Goal: Task Accomplishment & Management: Manage account settings

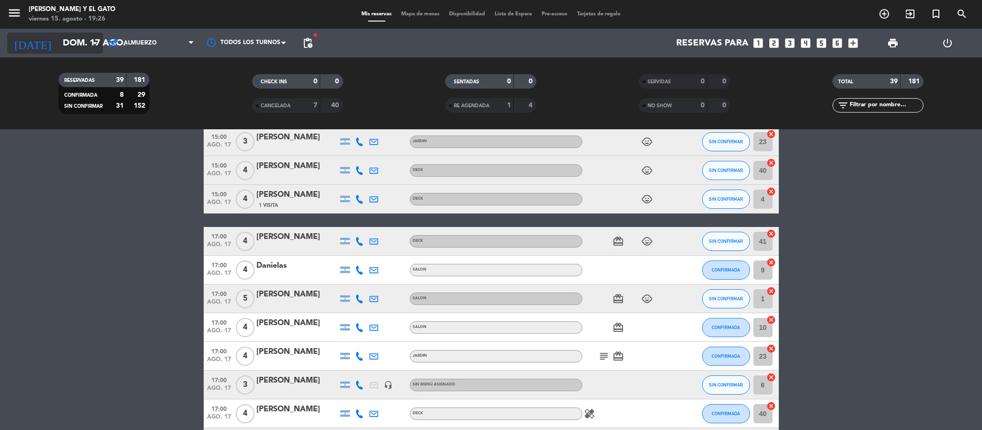
click at [101, 47] on input "dom. 17 ago." at bounding box center [115, 43] width 115 height 20
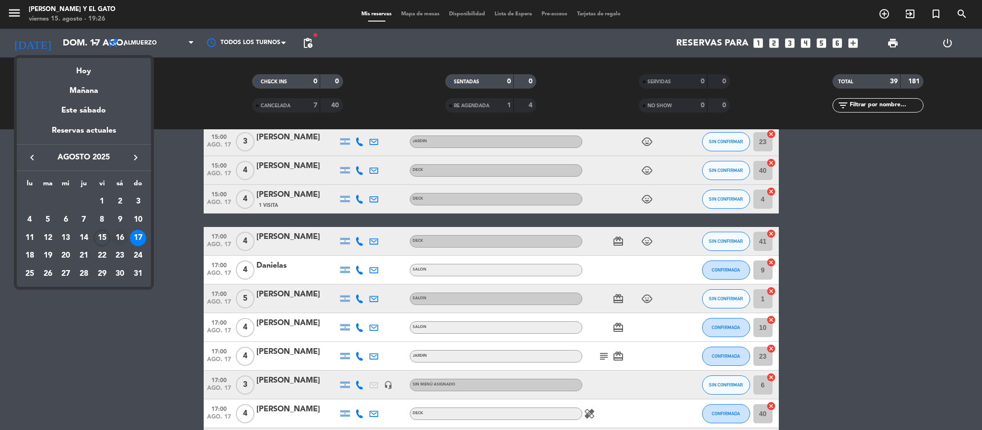
click at [114, 238] on div "16" at bounding box center [120, 238] width 16 height 16
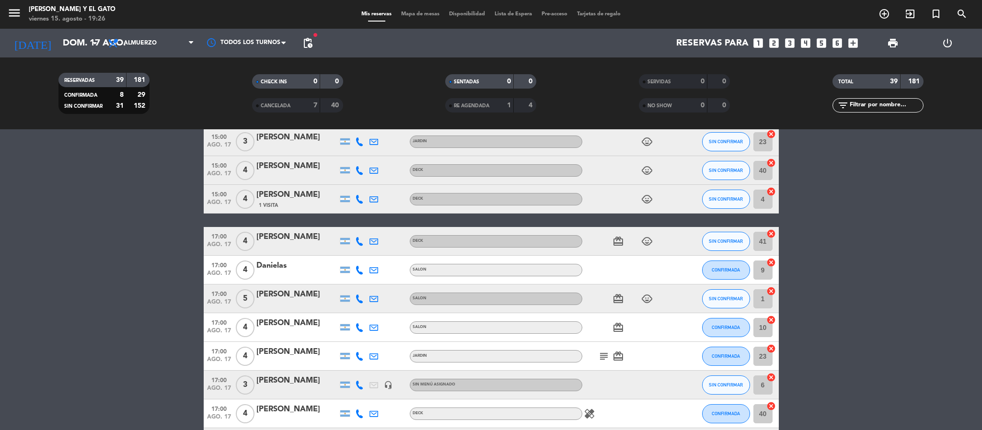
type input "sáb. 16 ago."
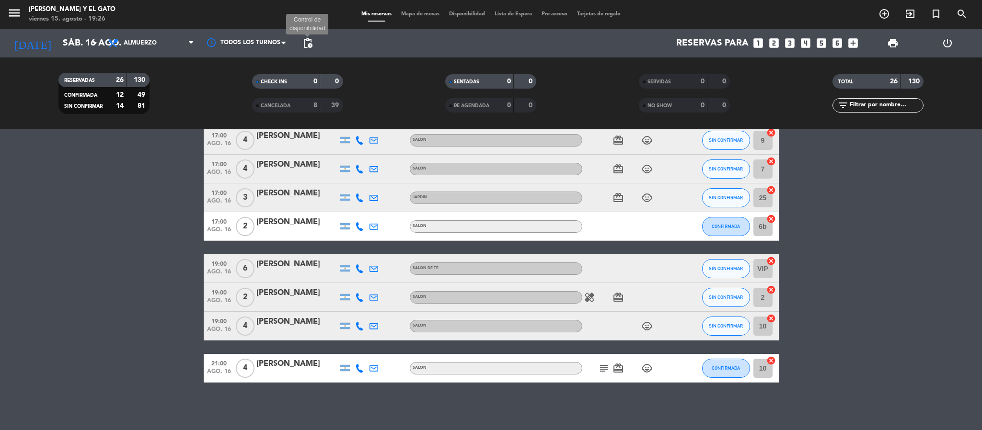
click at [306, 45] on span "pending_actions" at bounding box center [308, 43] width 12 height 12
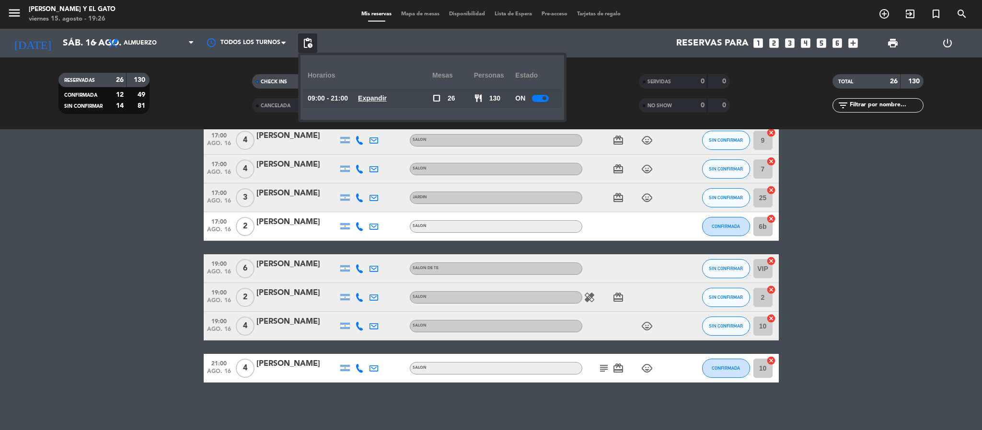
click at [379, 99] on u "Expandir" at bounding box center [372, 98] width 29 height 8
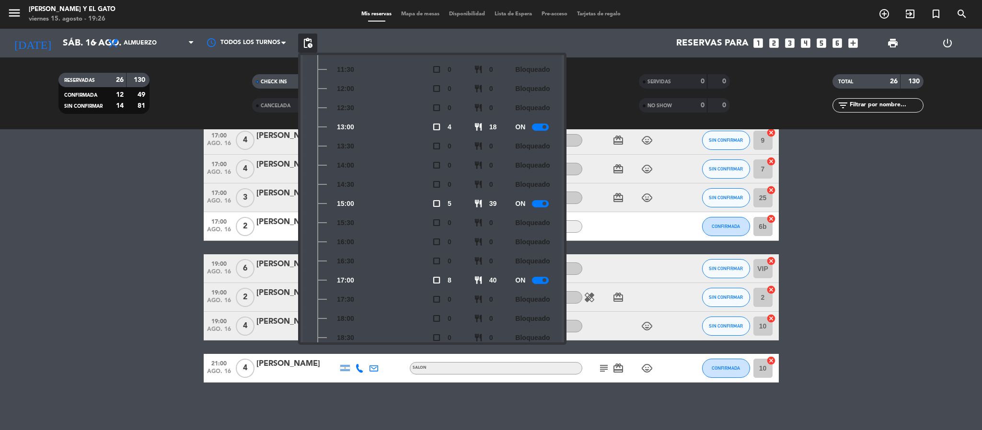
scroll to position [216, 0]
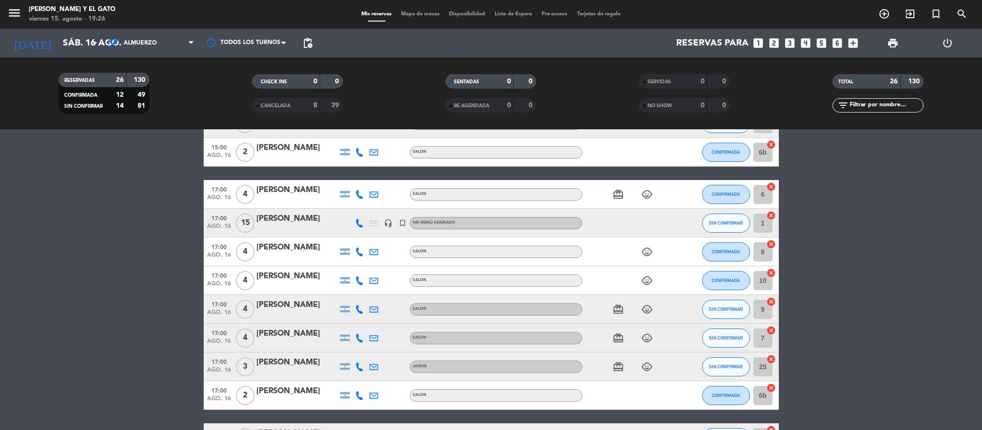
scroll to position [462, 0]
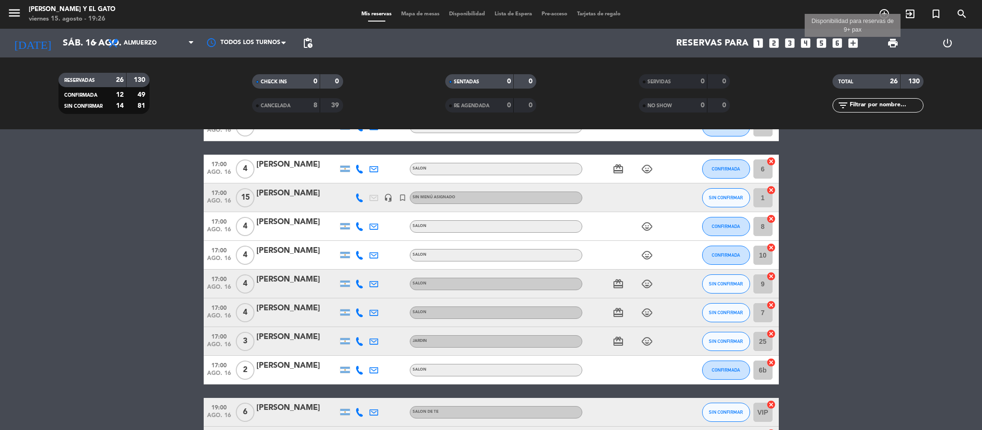
click at [856, 44] on icon "add_box" at bounding box center [853, 43] width 12 height 12
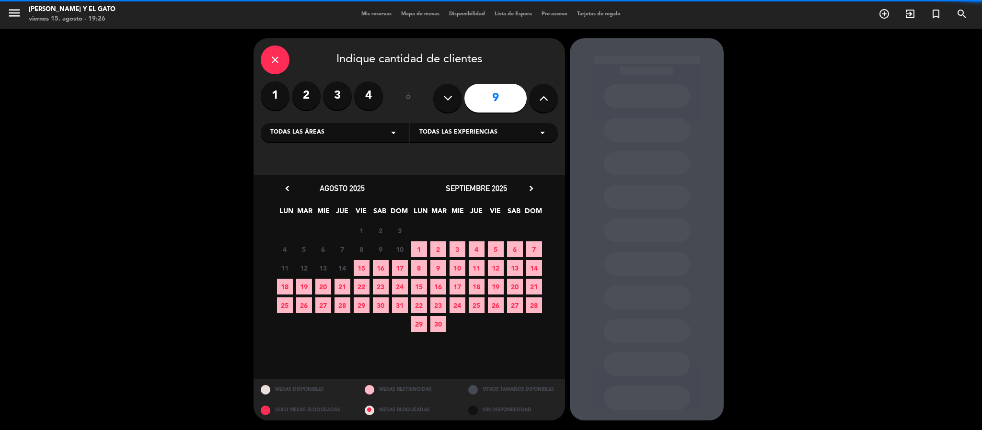
click at [334, 96] on label "3" at bounding box center [337, 95] width 29 height 29
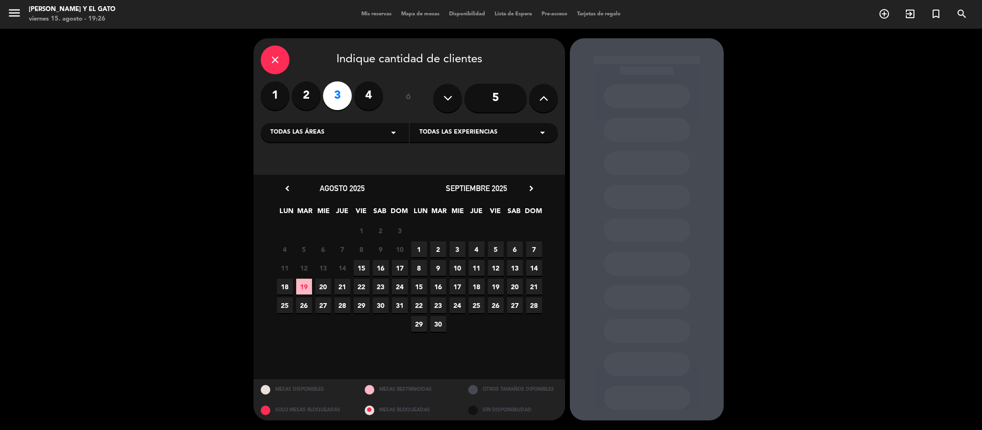
click at [382, 266] on span "16" at bounding box center [381, 268] width 16 height 16
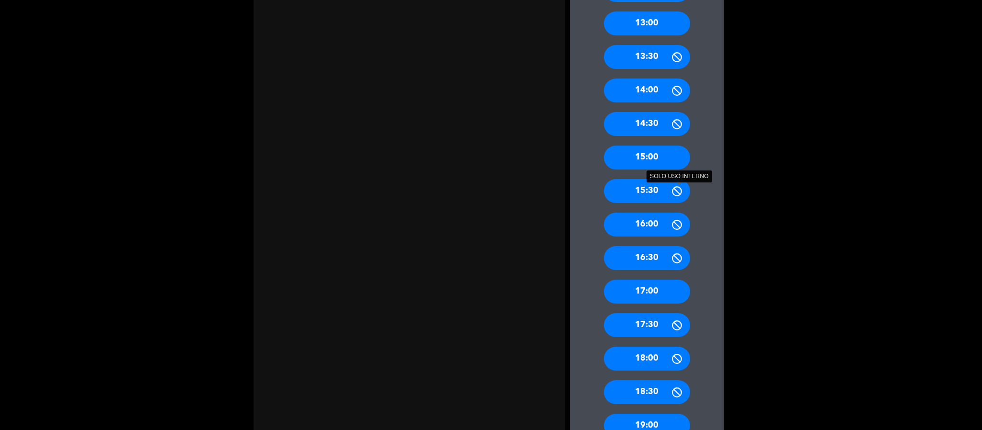
scroll to position [359, 0]
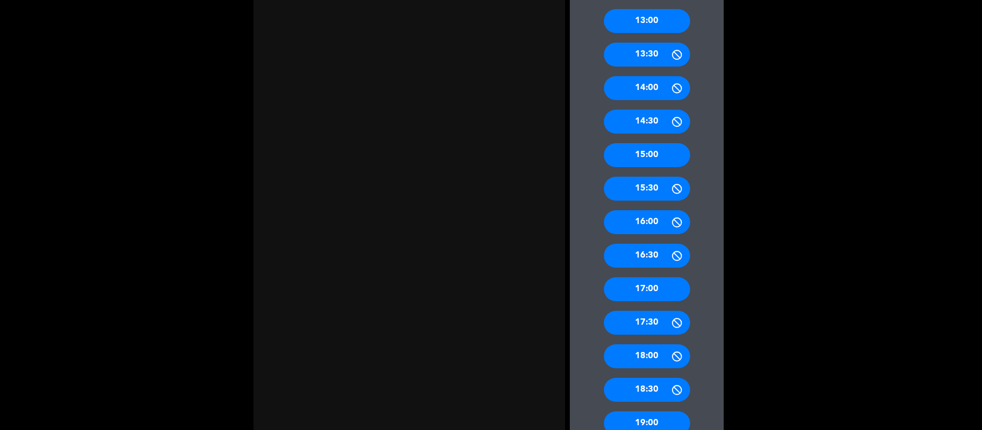
click at [637, 280] on div "17:00" at bounding box center [647, 289] width 86 height 24
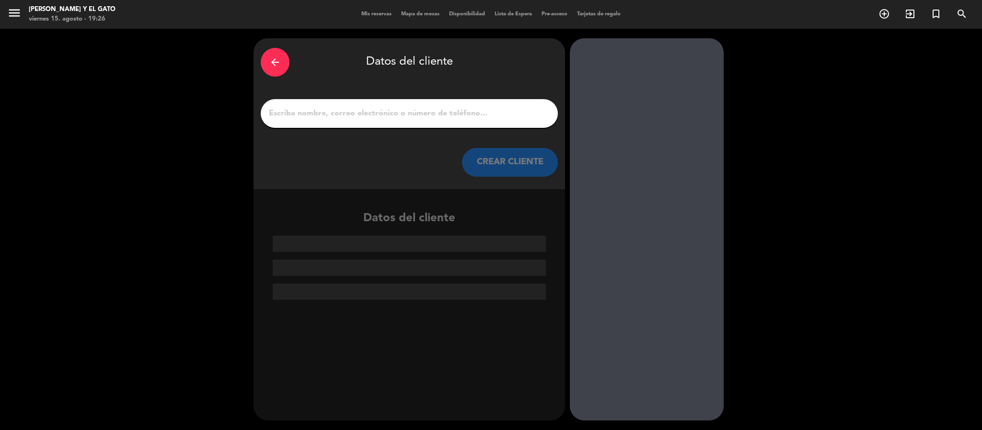
scroll to position [0, 0]
click at [400, 114] on input "1" at bounding box center [409, 113] width 283 height 13
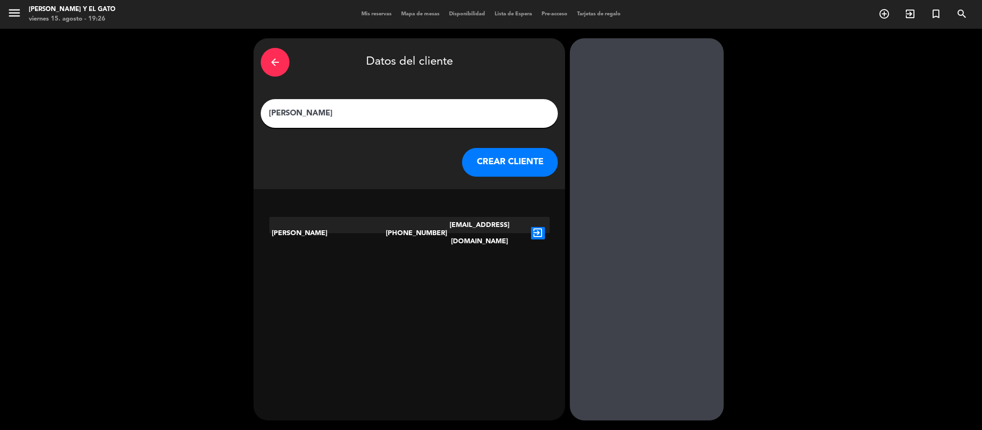
type input "[PERSON_NAME]"
click at [509, 170] on button "CREAR CLIENTE" at bounding box center [510, 162] width 96 height 29
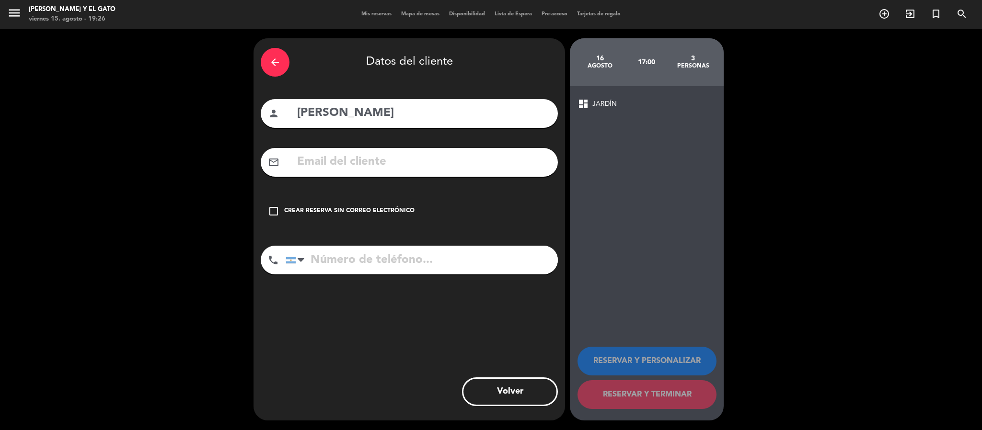
click at [385, 161] on input "text" at bounding box center [423, 162] width 254 height 20
click at [327, 262] on input "tel" at bounding box center [422, 260] width 272 height 29
type input "1166700907"
click at [449, 155] on input "text" at bounding box center [423, 162] width 254 height 20
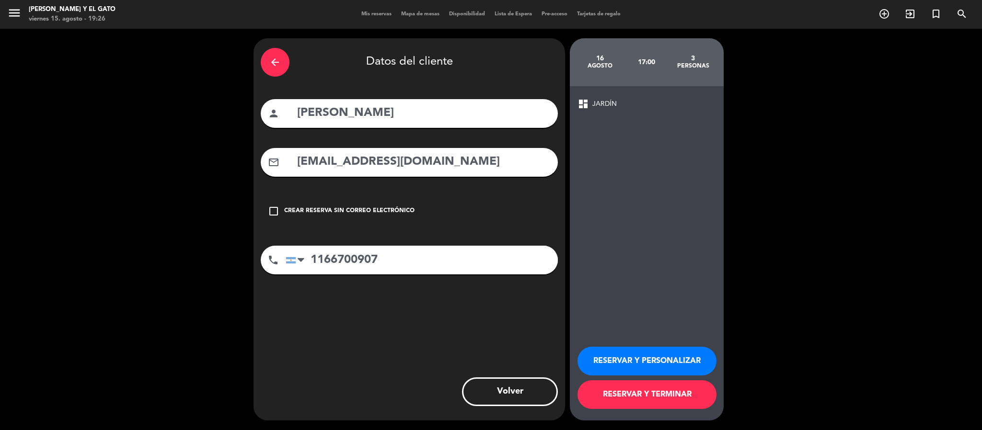
type input "[EMAIL_ADDRESS][DOMAIN_NAME]"
click at [640, 353] on button "RESERVAR Y PERSONALIZAR" at bounding box center [646, 361] width 139 height 29
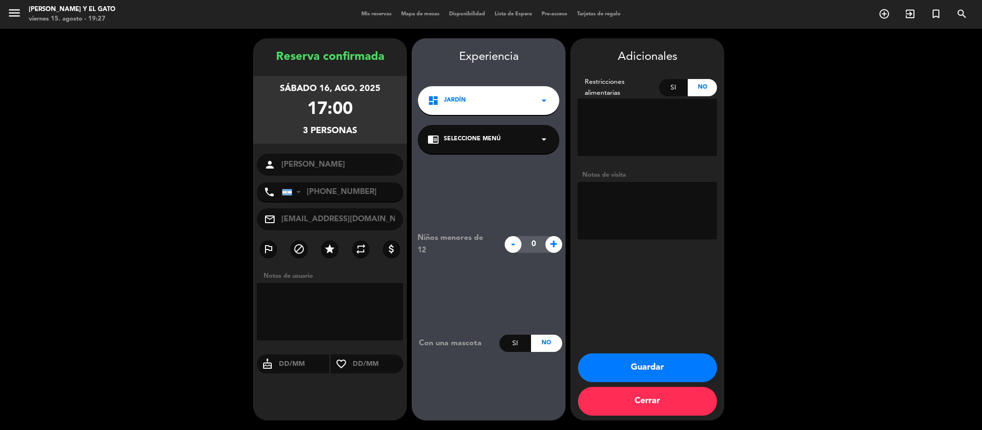
click at [475, 111] on div "dashboard JARDÍN arrow_drop_down" at bounding box center [488, 100] width 141 height 29
click at [475, 95] on div "dashboard JARDÍN arrow_drop_down" at bounding box center [488, 100] width 141 height 29
click at [638, 363] on button "Guardar" at bounding box center [647, 368] width 139 height 29
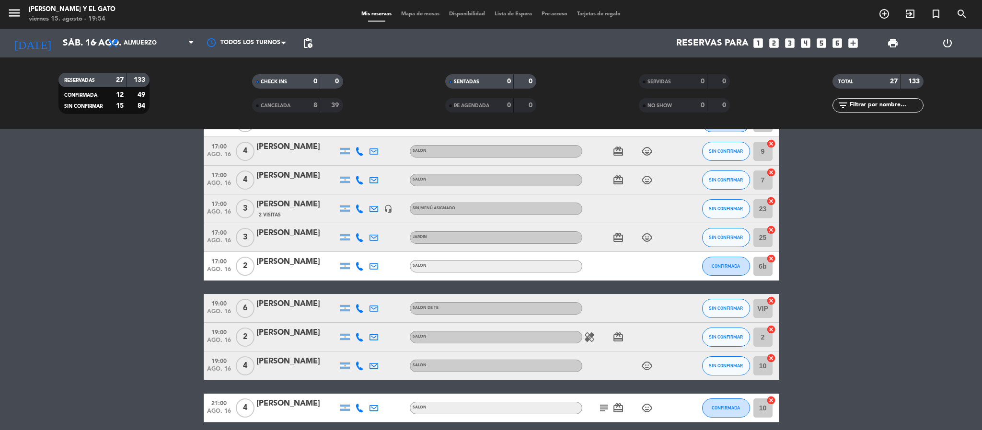
scroll to position [634, 0]
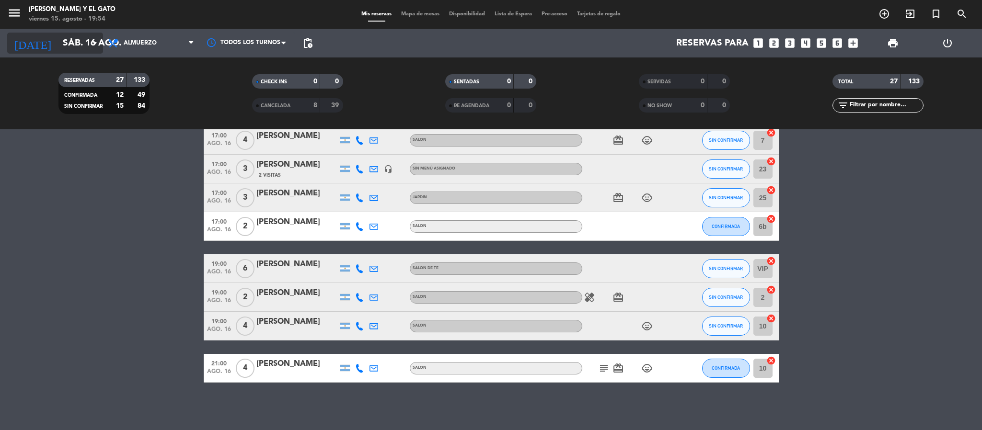
click at [76, 33] on input "sáb. 16 ago." at bounding box center [115, 43] width 115 height 20
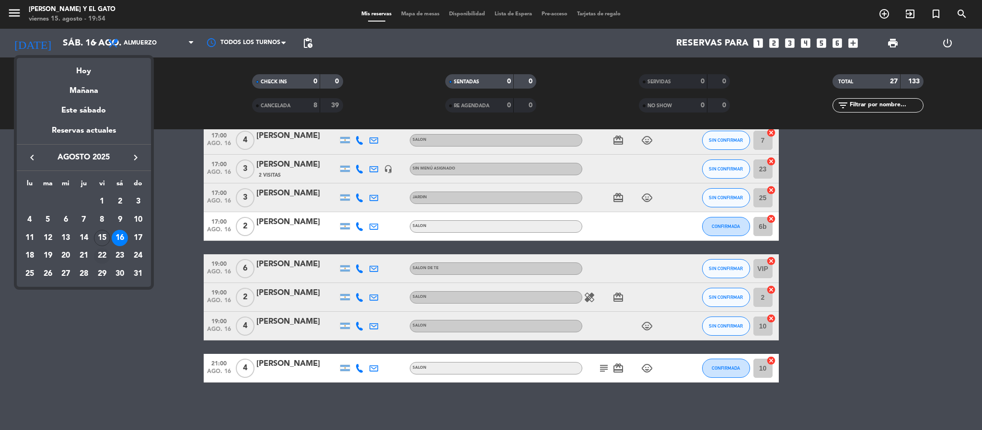
click at [106, 247] on td "22" at bounding box center [102, 256] width 18 height 18
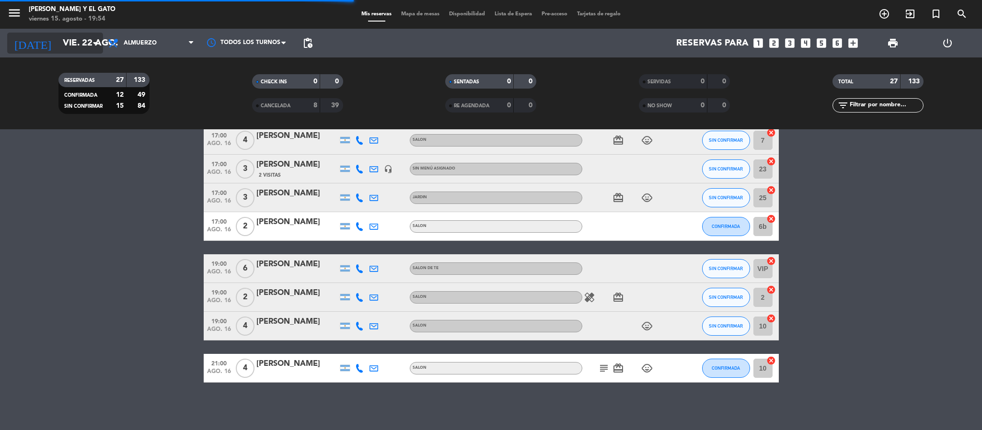
click at [72, 41] on input "vie. 22 ago." at bounding box center [115, 43] width 115 height 20
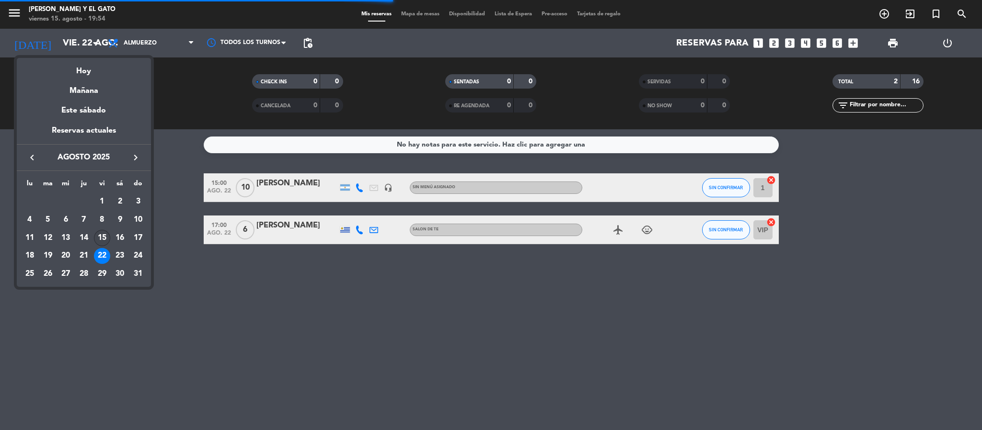
scroll to position [0, 0]
click at [100, 233] on div "15" at bounding box center [102, 238] width 16 height 16
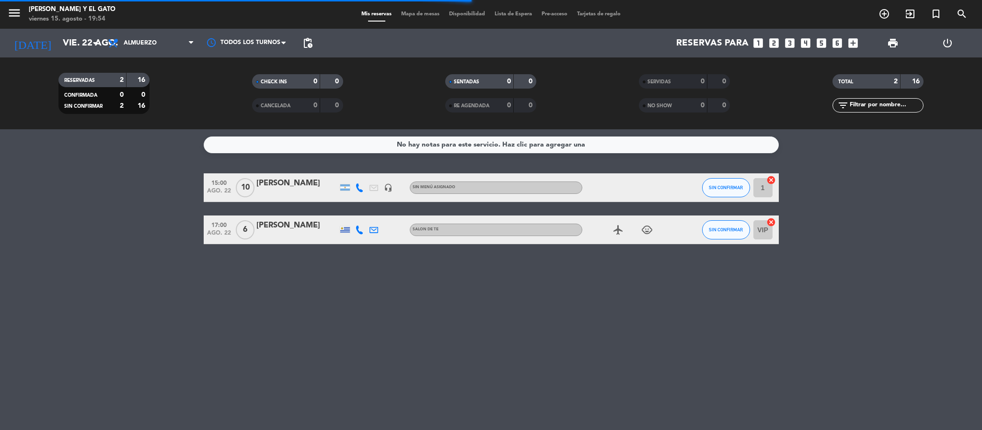
type input "vie. 15 ago."
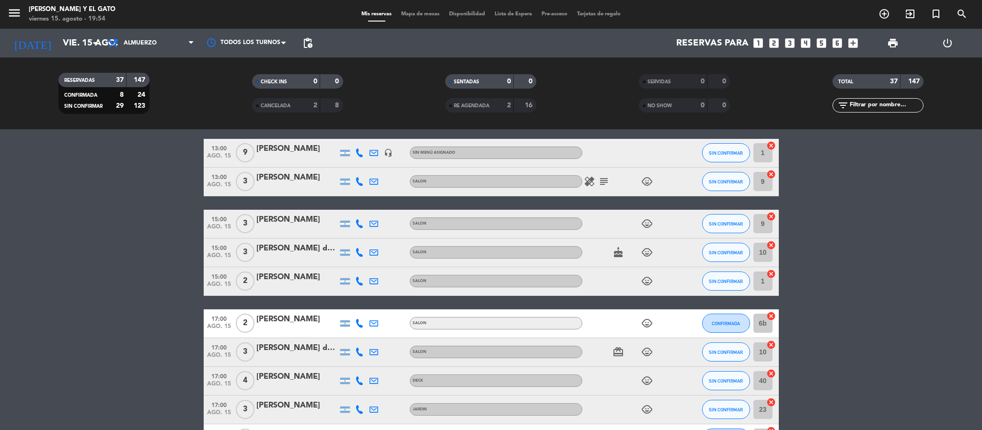
scroll to position [647, 0]
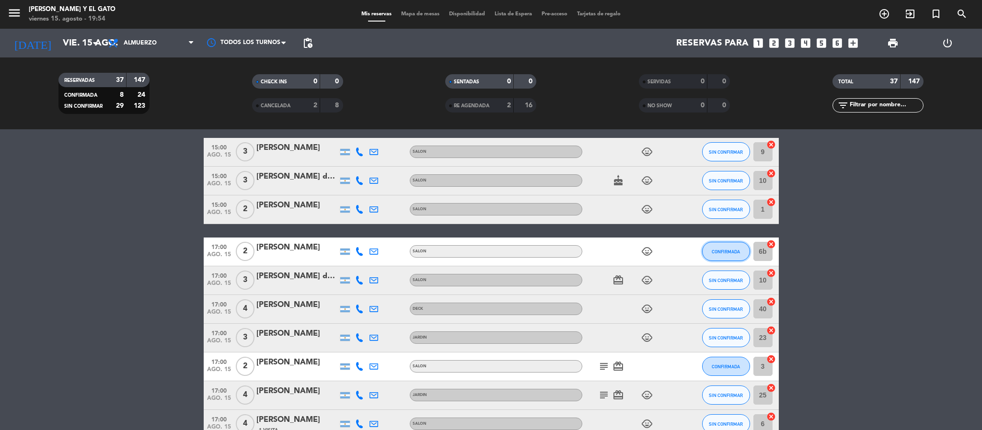
click at [722, 254] on span "CONFIRMADA" at bounding box center [726, 251] width 28 height 5
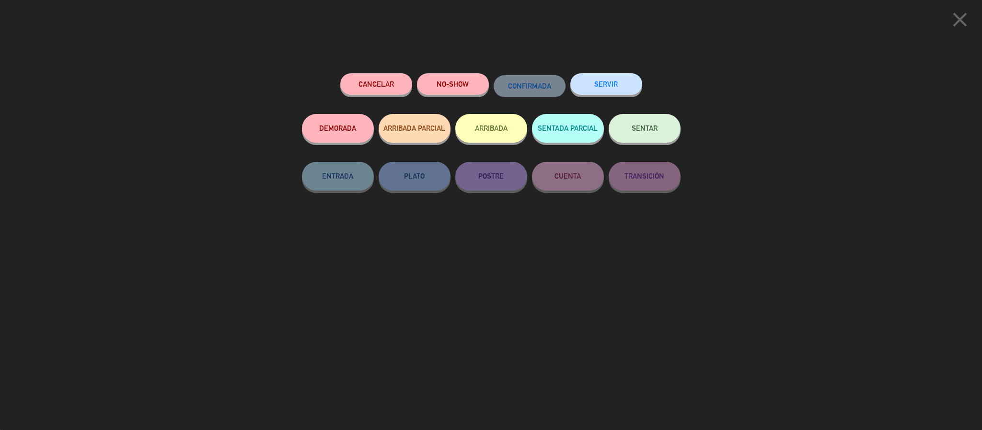
click at [483, 124] on button "ARRIBADA" at bounding box center [491, 128] width 72 height 29
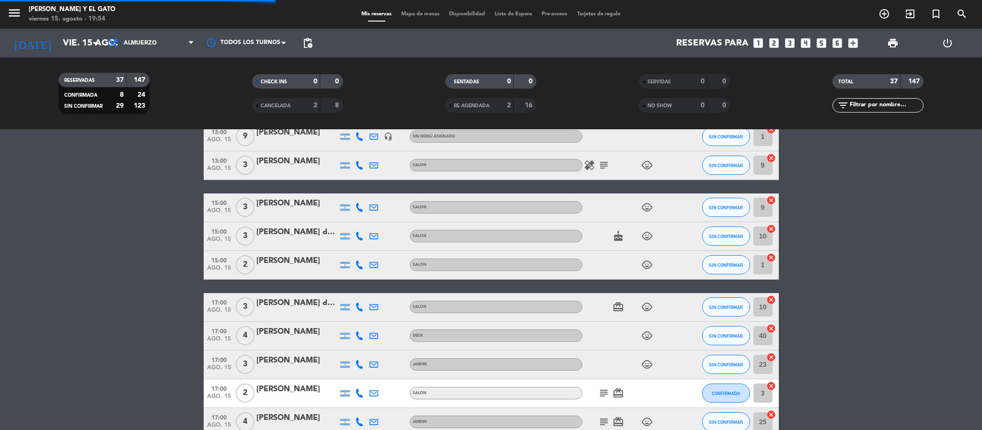
scroll to position [702, 0]
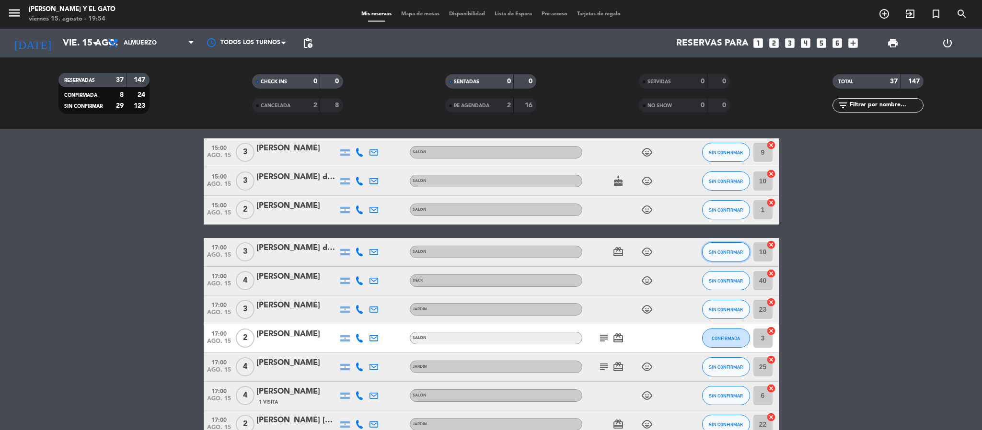
click at [720, 253] on span "SIN CONFIRMAR" at bounding box center [726, 252] width 34 height 5
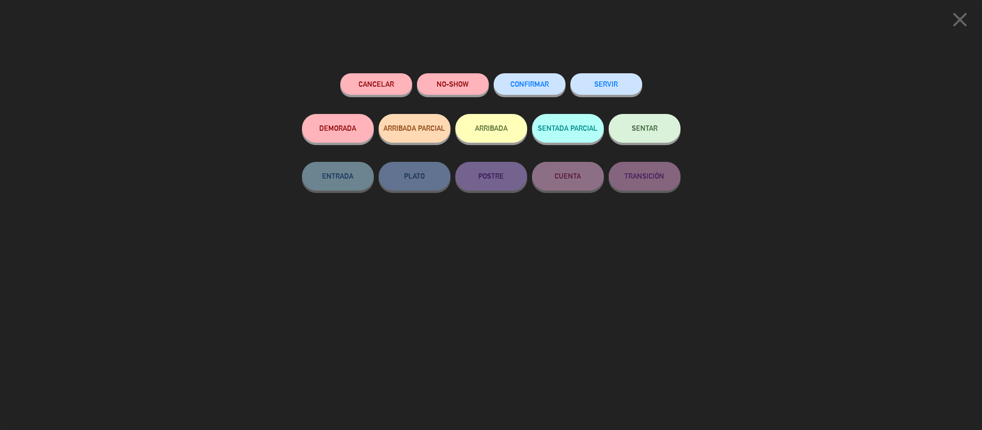
click at [492, 127] on button "ARRIBADA" at bounding box center [491, 128] width 72 height 29
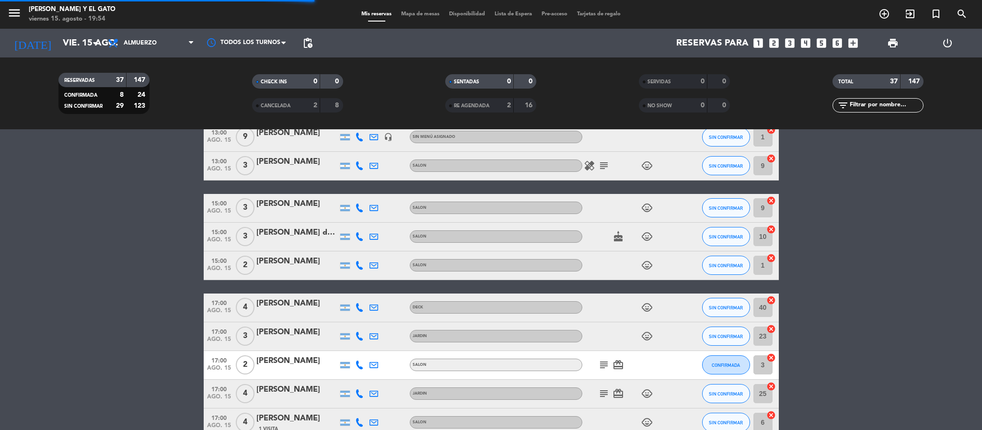
scroll to position [758, 0]
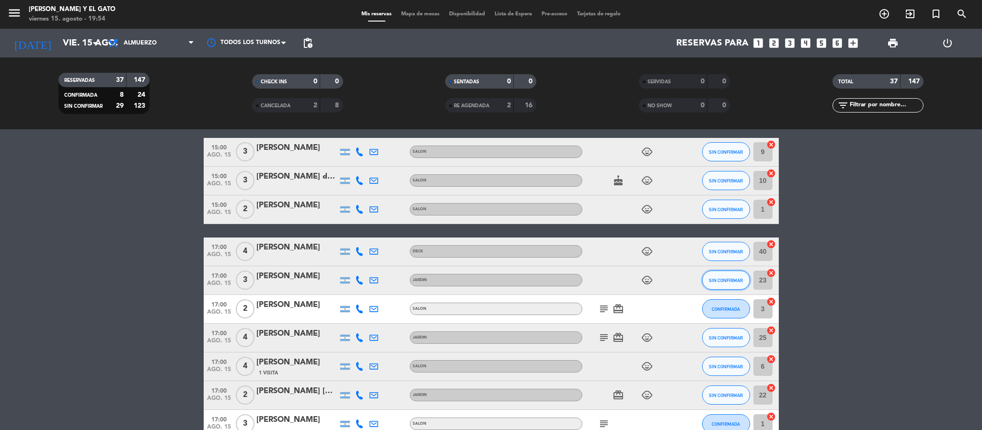
click at [721, 282] on span "SIN CONFIRMAR" at bounding box center [726, 280] width 34 height 5
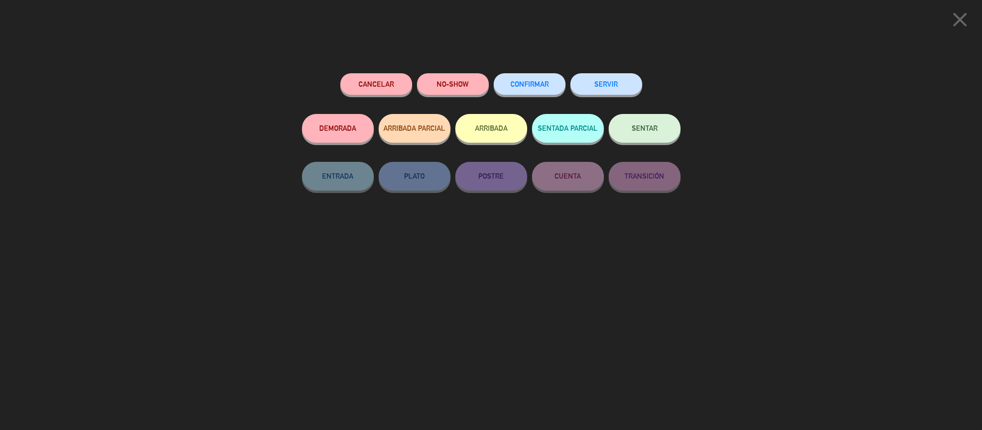
click at [502, 127] on button "ARRIBADA" at bounding box center [491, 128] width 72 height 29
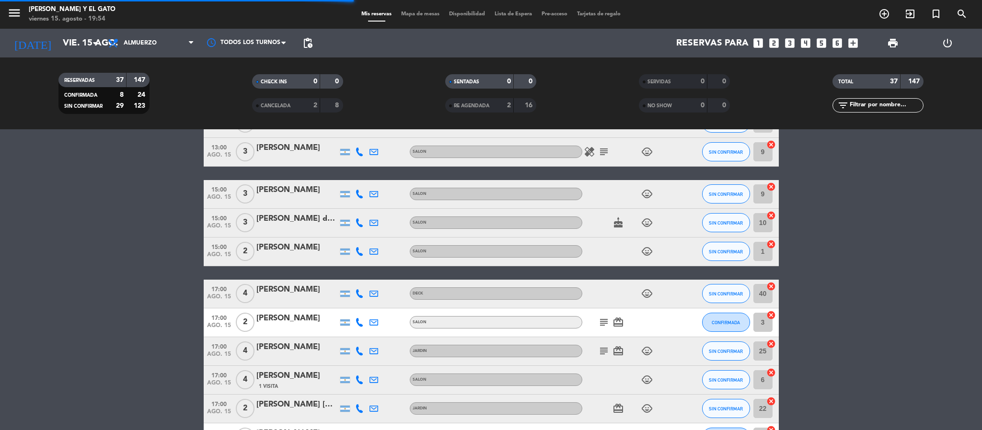
scroll to position [800, 0]
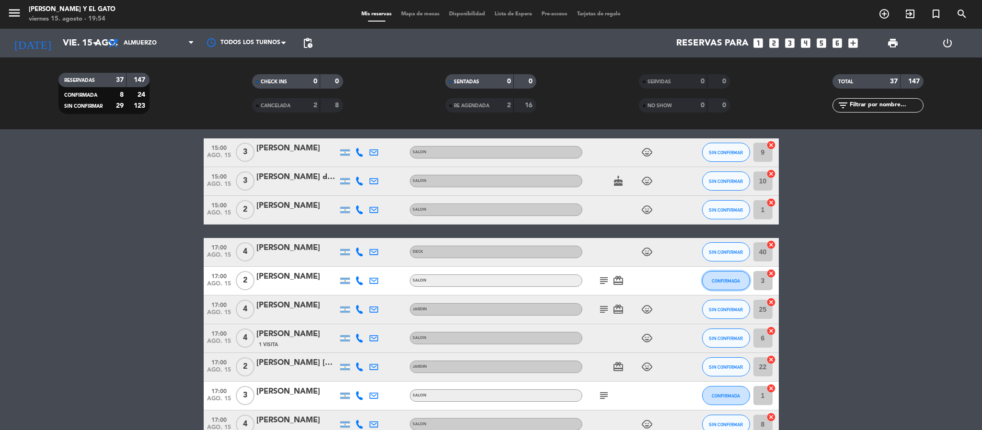
click at [714, 279] on span "CONFIRMADA" at bounding box center [726, 280] width 28 height 5
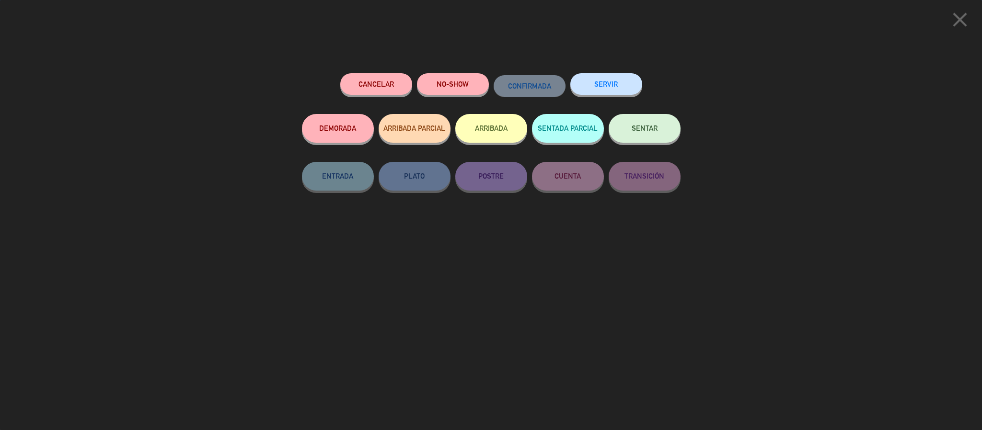
click at [491, 139] on button "ARRIBADA" at bounding box center [491, 128] width 72 height 29
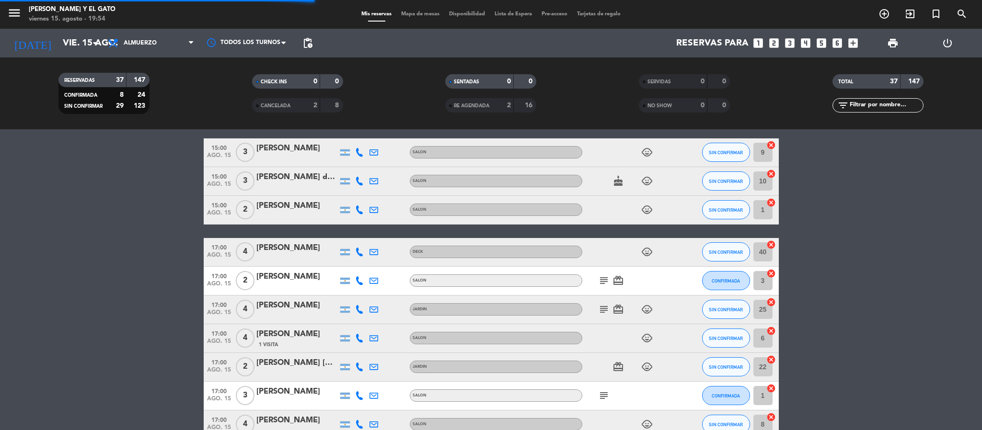
scroll to position [843, 0]
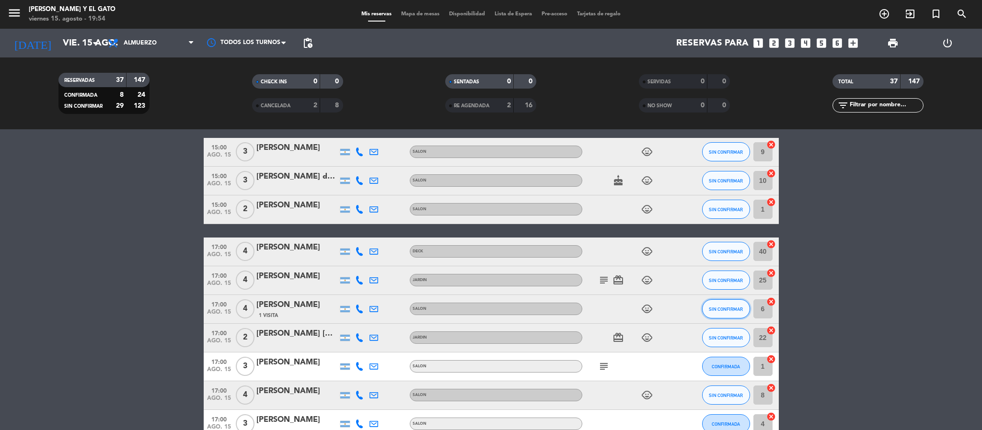
click at [722, 307] on span "SIN CONFIRMAR" at bounding box center [726, 309] width 34 height 5
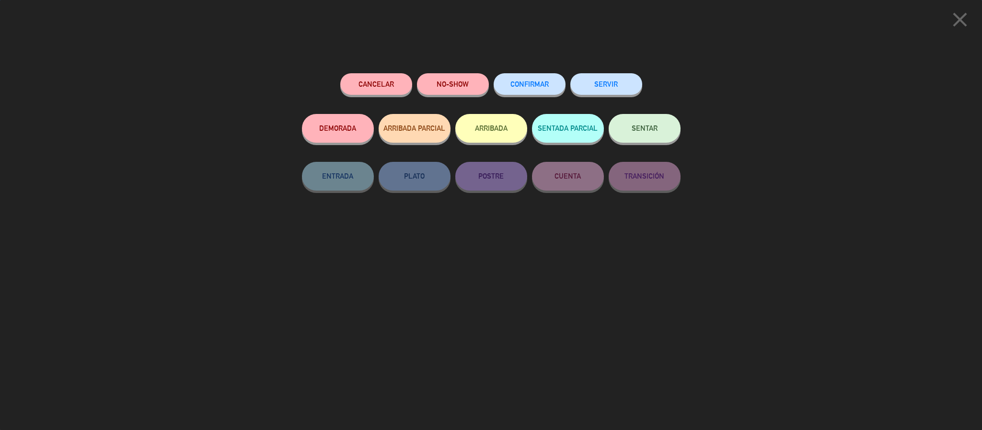
drag, startPoint x: 493, startPoint y: 129, endPoint x: 499, endPoint y: 144, distance: 15.5
click at [494, 129] on button "ARRIBADA" at bounding box center [491, 128] width 72 height 29
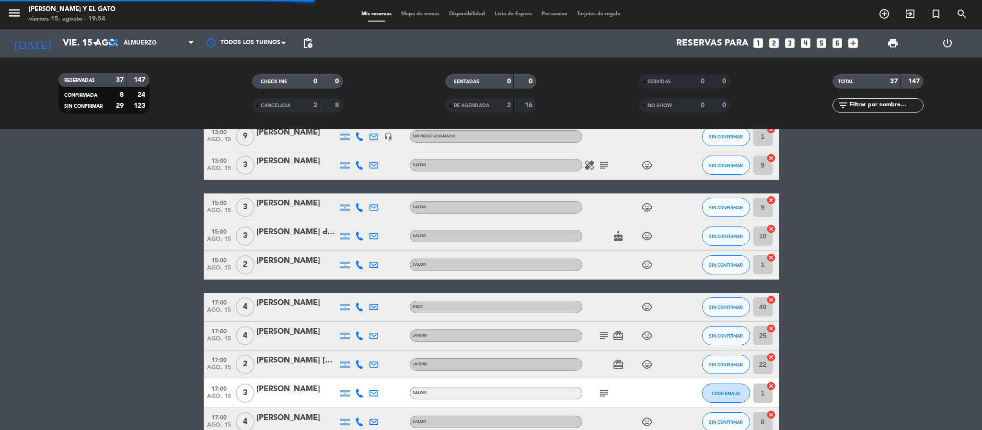
scroll to position [898, 0]
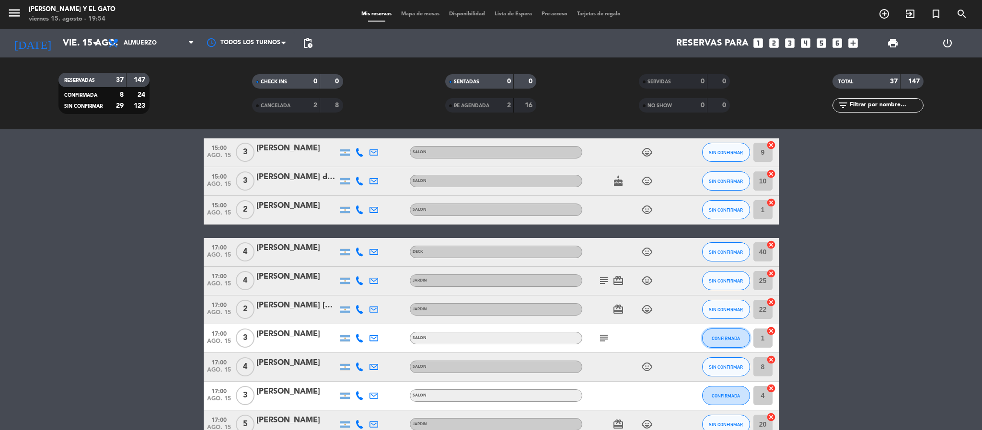
click at [725, 338] on span "CONFIRMADA" at bounding box center [726, 338] width 28 height 5
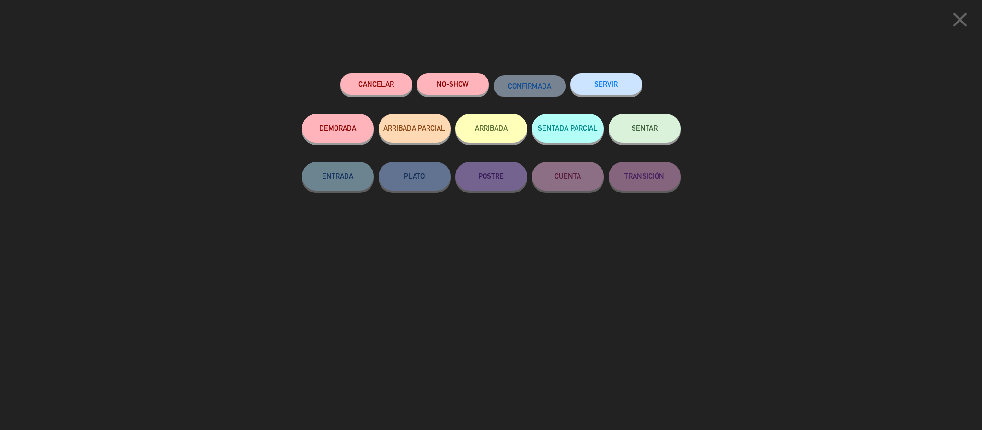
click at [494, 134] on button "ARRIBADA" at bounding box center [491, 128] width 72 height 29
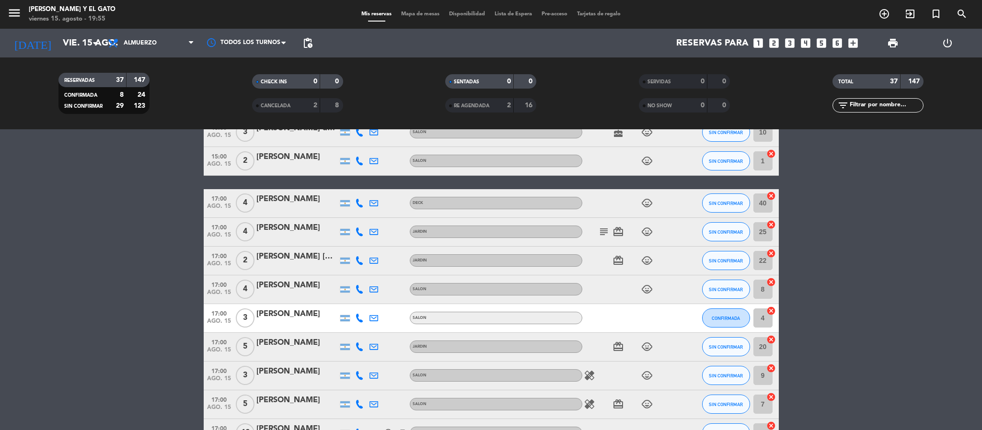
scroll to position [998, 0]
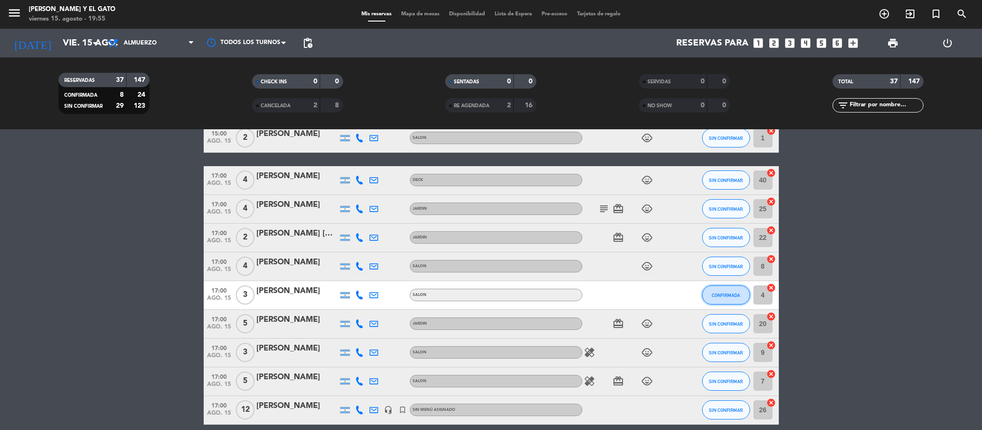
click at [708, 297] on button "CONFIRMADA" at bounding box center [726, 295] width 48 height 19
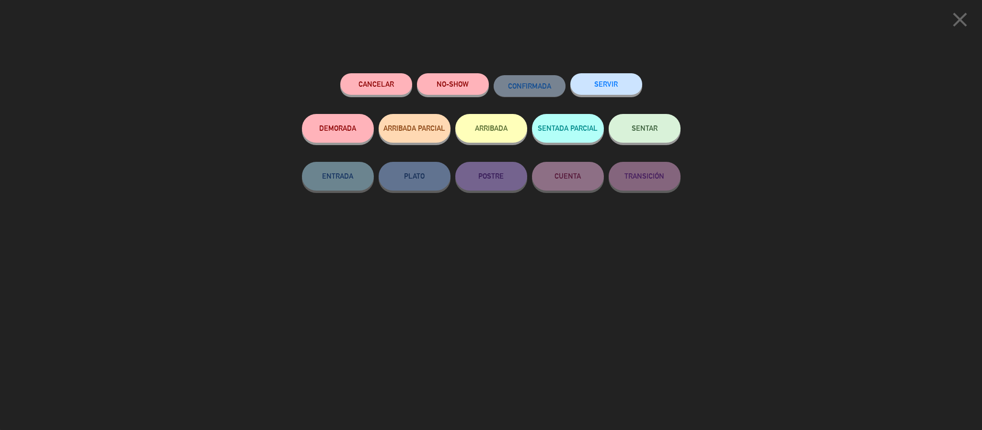
click at [480, 116] on button "ARRIBADA" at bounding box center [491, 128] width 72 height 29
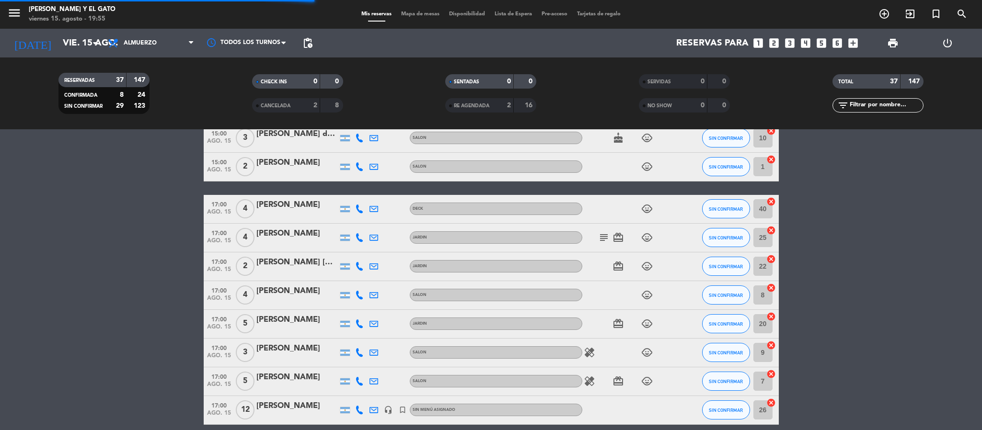
scroll to position [1027, 0]
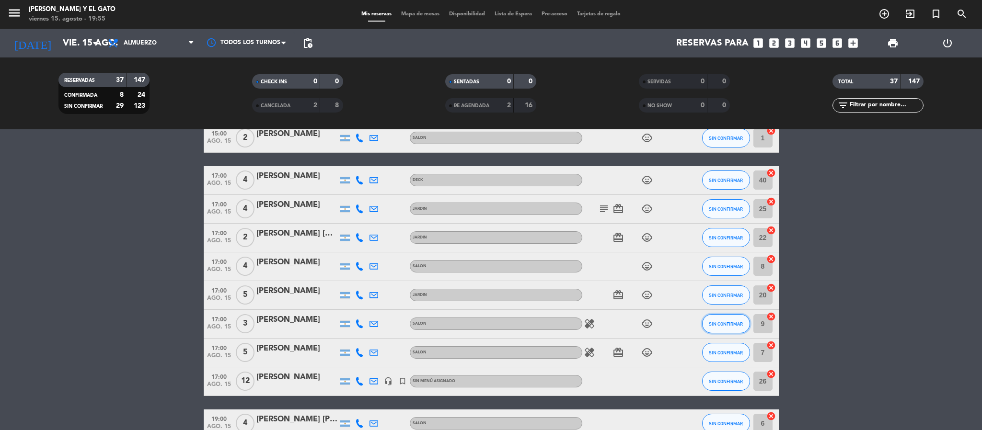
click at [722, 329] on button "SIN CONFIRMAR" at bounding box center [726, 323] width 48 height 19
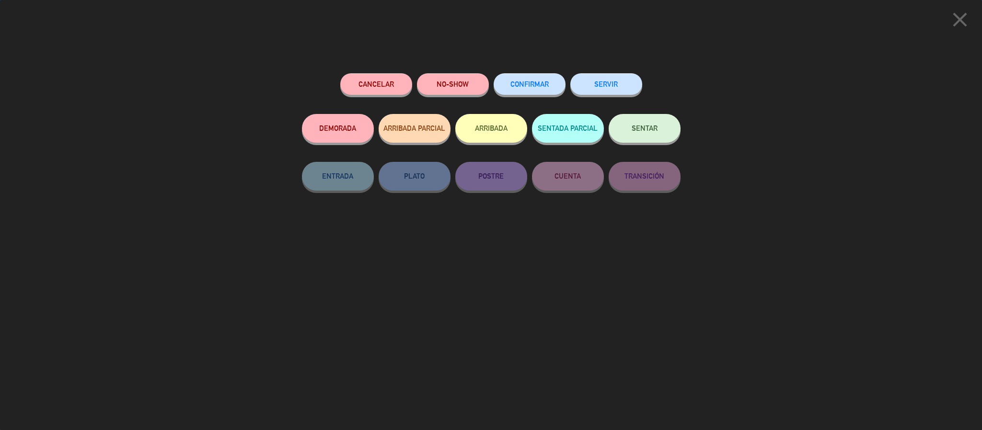
click at [464, 124] on button "ARRIBADA" at bounding box center [491, 128] width 72 height 29
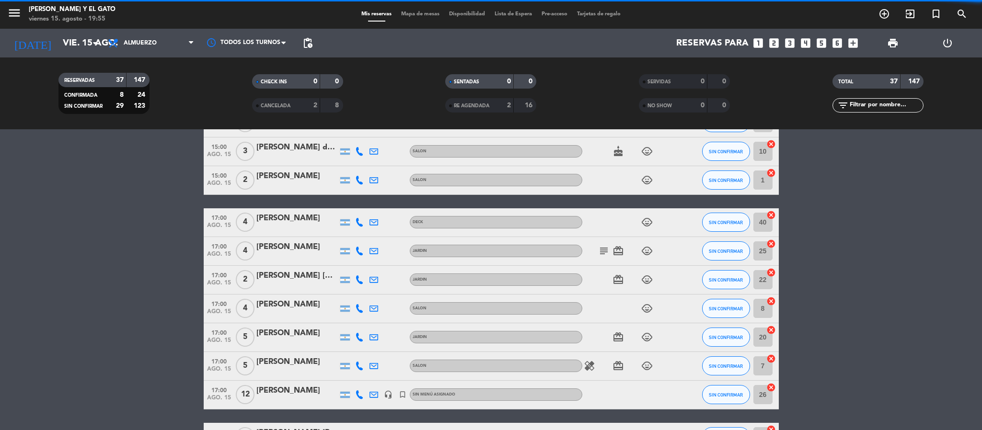
scroll to position [1070, 0]
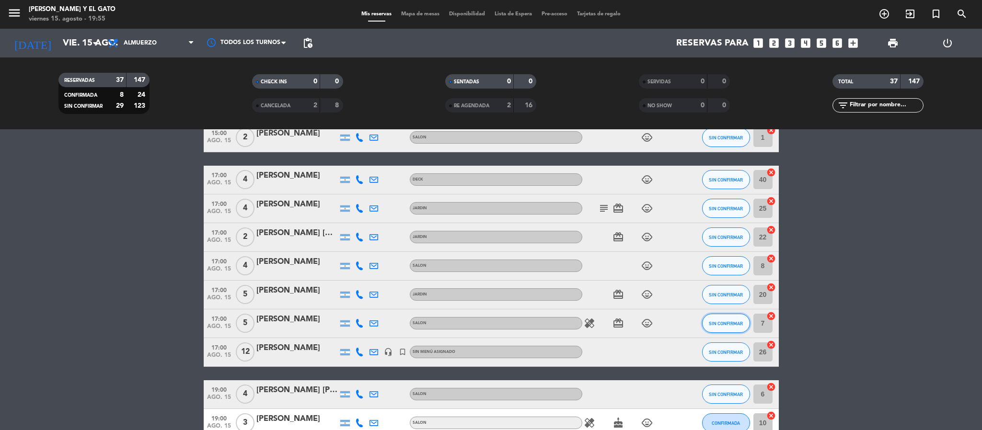
click at [715, 321] on span "SIN CONFIRMAR" at bounding box center [726, 323] width 34 height 5
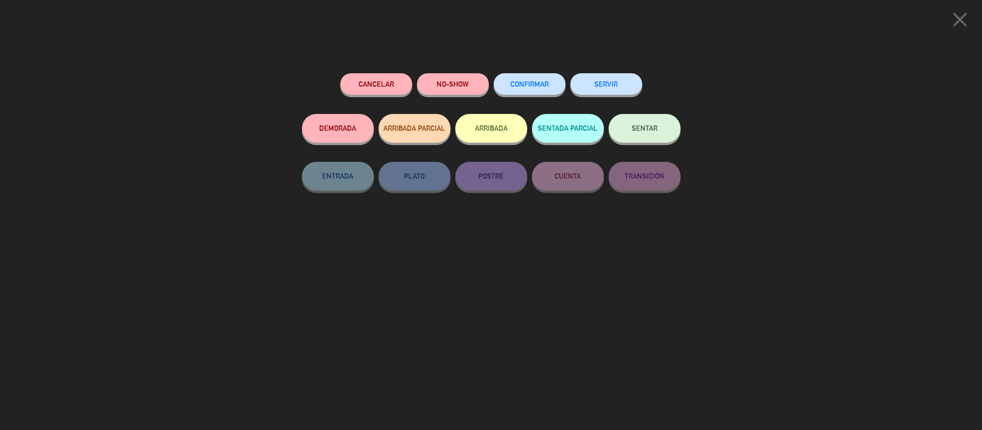
click at [491, 131] on button "ARRIBADA" at bounding box center [491, 128] width 72 height 29
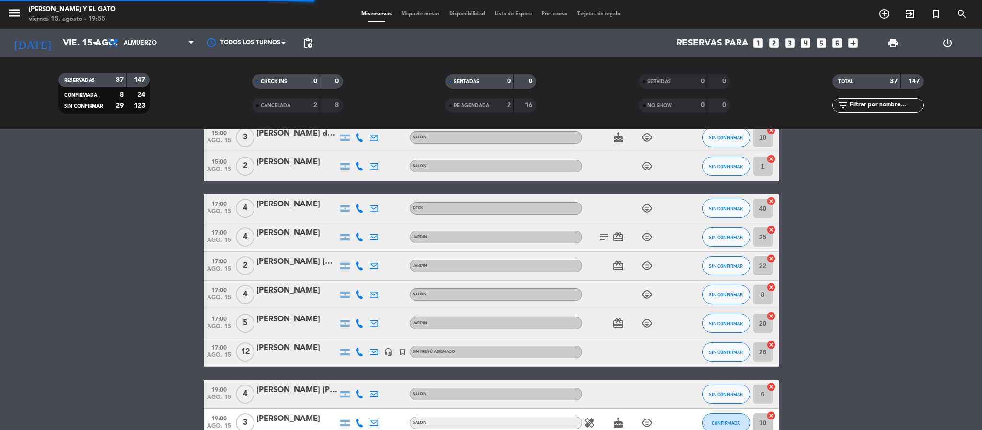
scroll to position [1098, 0]
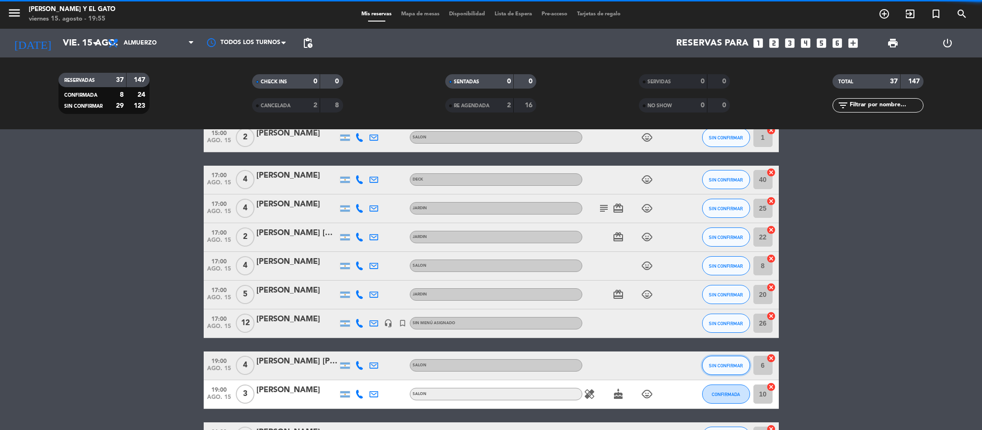
click at [720, 364] on span "SIN CONFIRMAR" at bounding box center [726, 365] width 34 height 5
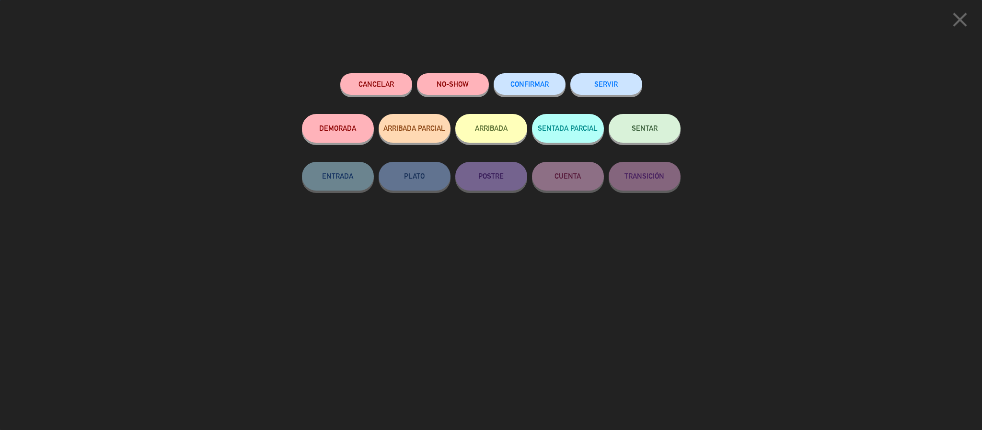
click at [725, 258] on div "close Cancelar NO-SHOW CONFIRMAR SERVIR DEMORADA ARRIBADA PARCIAL ARRIBADA SENT…" at bounding box center [491, 215] width 982 height 430
click at [949, 18] on icon "close" at bounding box center [960, 20] width 24 height 24
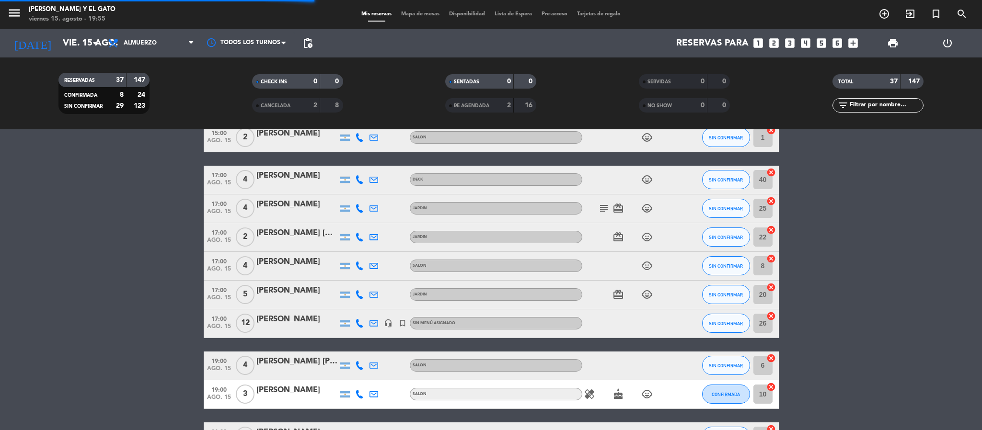
scroll to position [1196, 0]
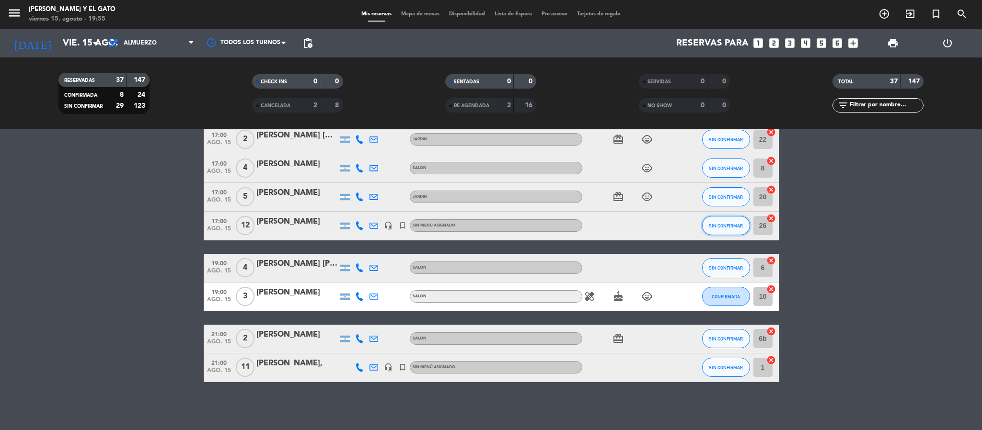
click at [718, 227] on span "SIN CONFIRMAR" at bounding box center [726, 225] width 34 height 5
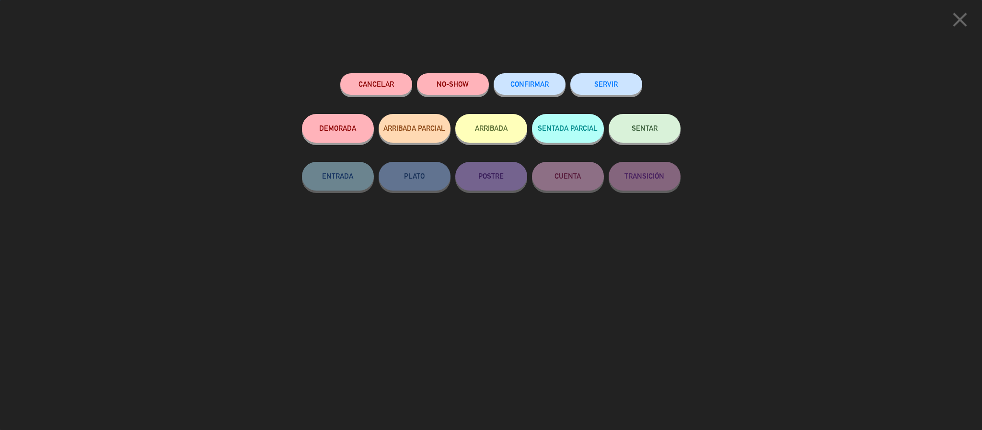
click at [472, 122] on button "ARRIBADA" at bounding box center [491, 128] width 72 height 29
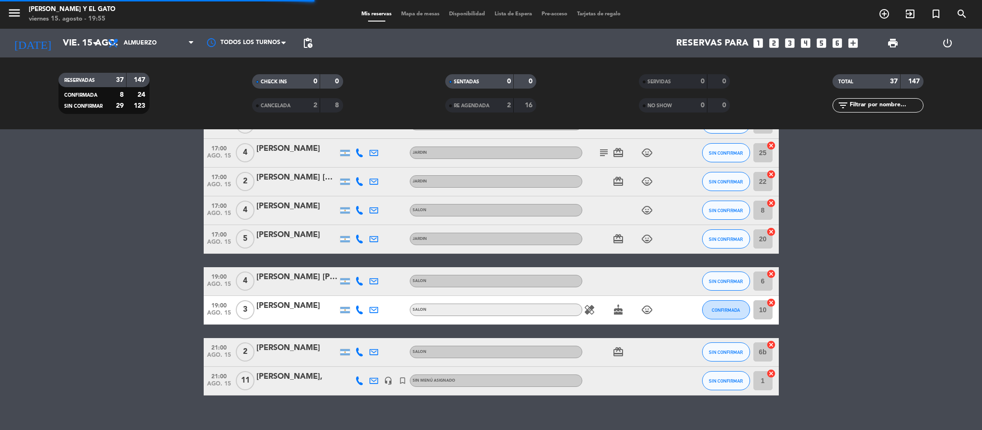
scroll to position [1146, 0]
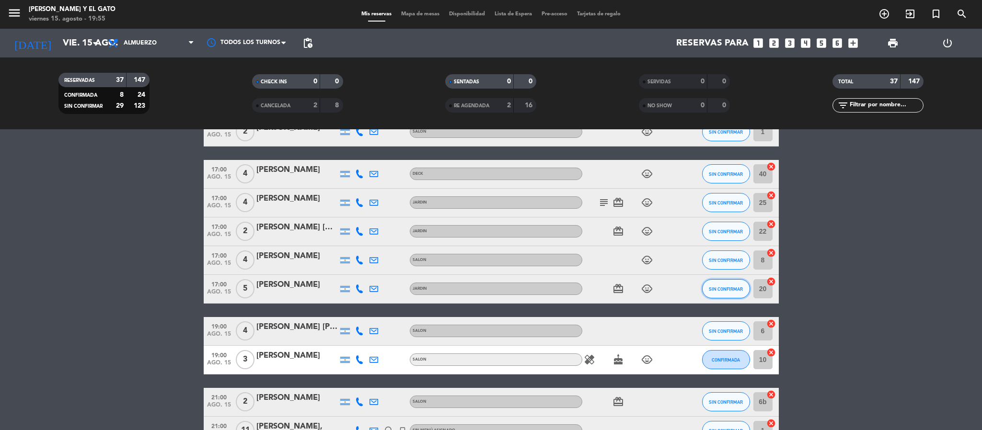
click at [719, 287] on span "SIN CONFIRMAR" at bounding box center [726, 289] width 34 height 5
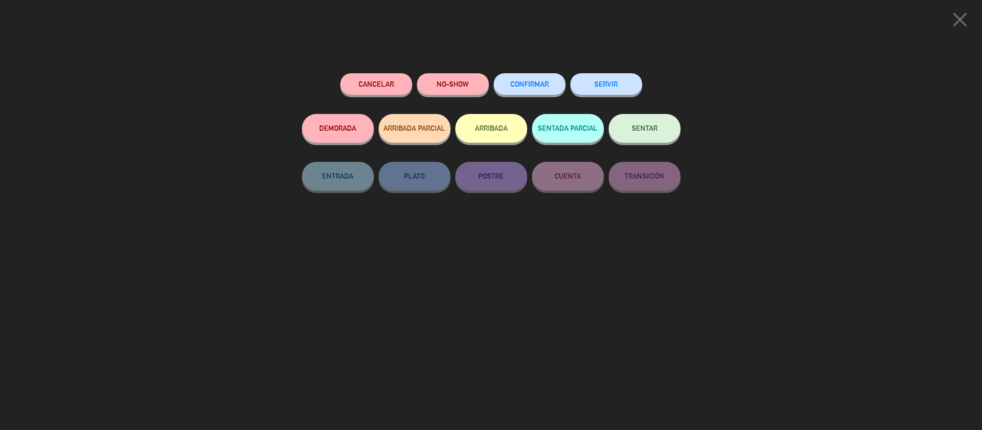
click at [469, 137] on button "ARRIBADA" at bounding box center [491, 128] width 72 height 29
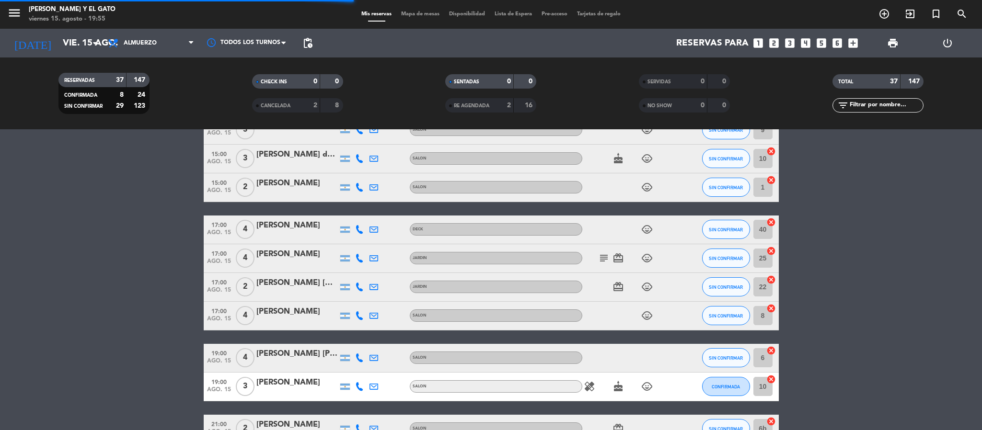
scroll to position [1202, 0]
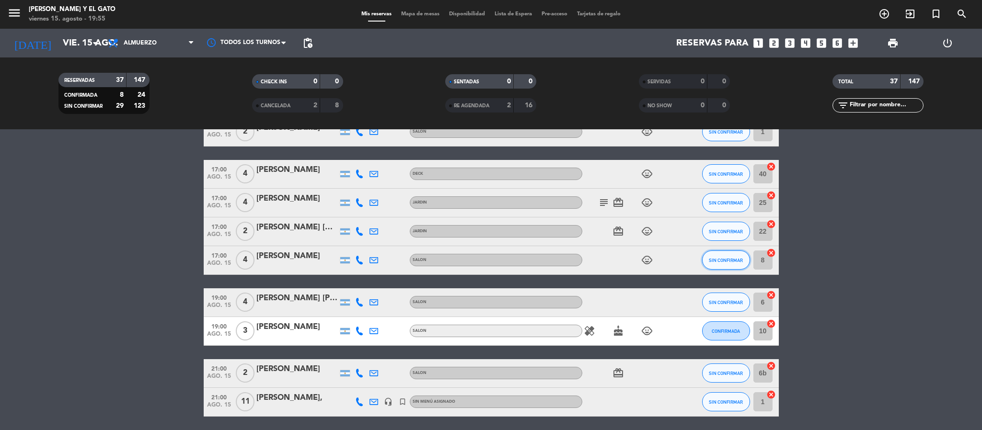
click at [728, 258] on span "SIN CONFIRMAR" at bounding box center [726, 260] width 34 height 5
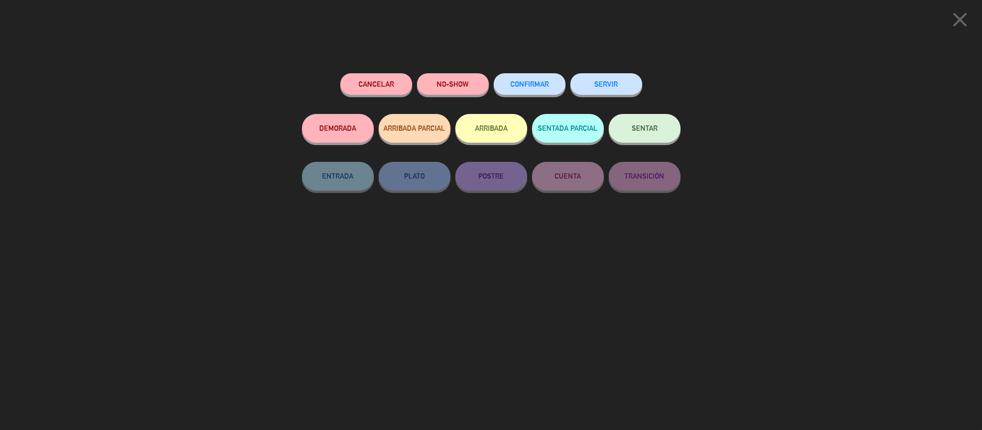
click at [462, 79] on button "NO-SHOW" at bounding box center [453, 84] width 72 height 22
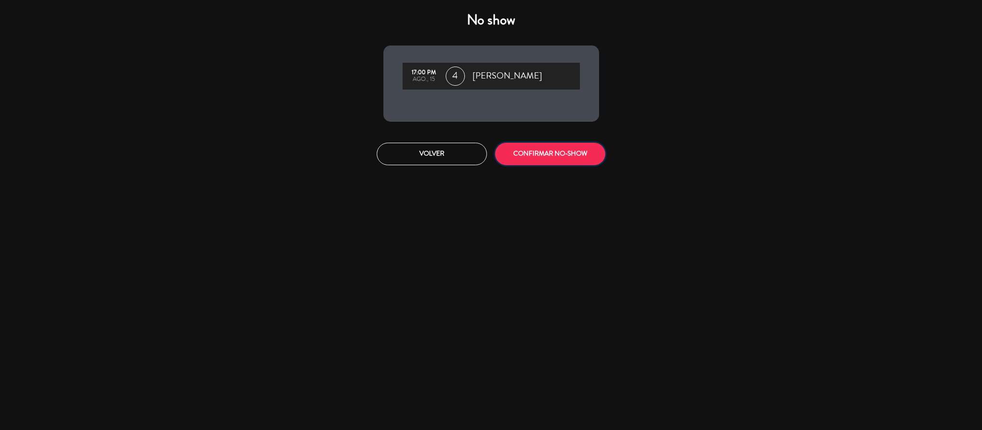
click at [546, 154] on button "CONFIRMAR NO-SHOW" at bounding box center [550, 154] width 110 height 23
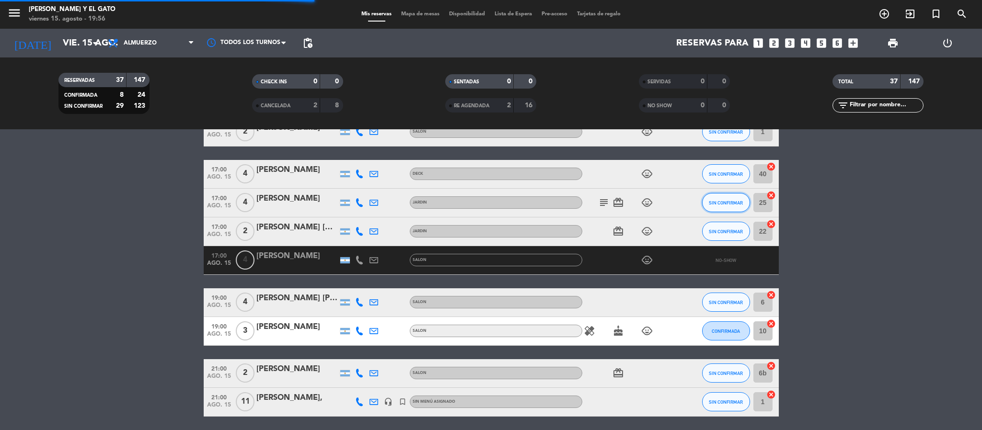
click at [728, 200] on span "SIN CONFIRMAR" at bounding box center [726, 202] width 34 height 5
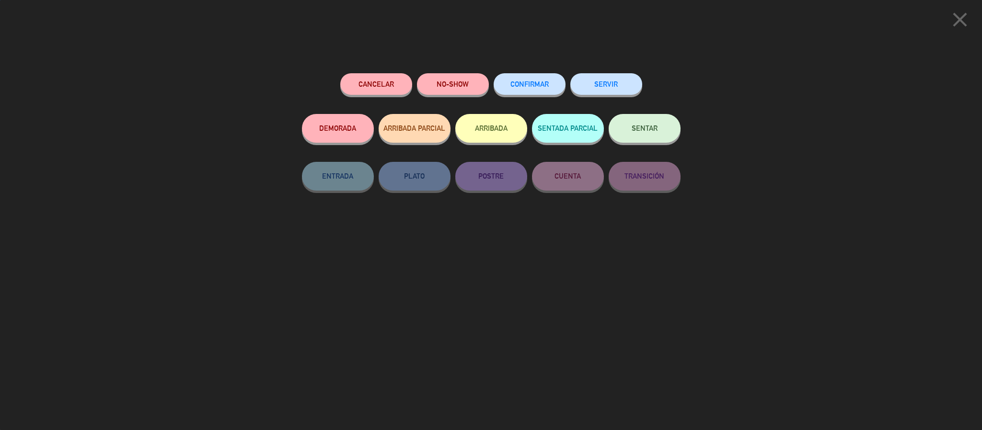
scroll to position [1208, 0]
click at [463, 84] on button "NO-SHOW" at bounding box center [453, 84] width 72 height 22
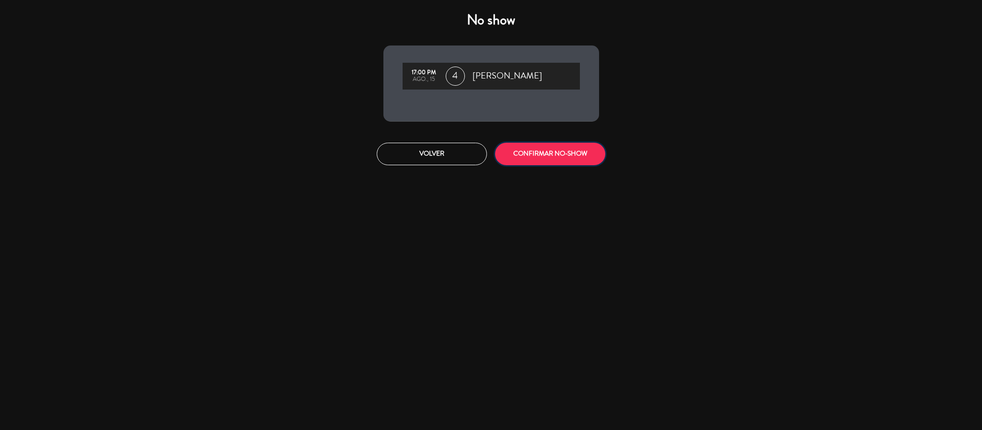
click at [555, 157] on button "CONFIRMAR NO-SHOW" at bounding box center [550, 154] width 110 height 23
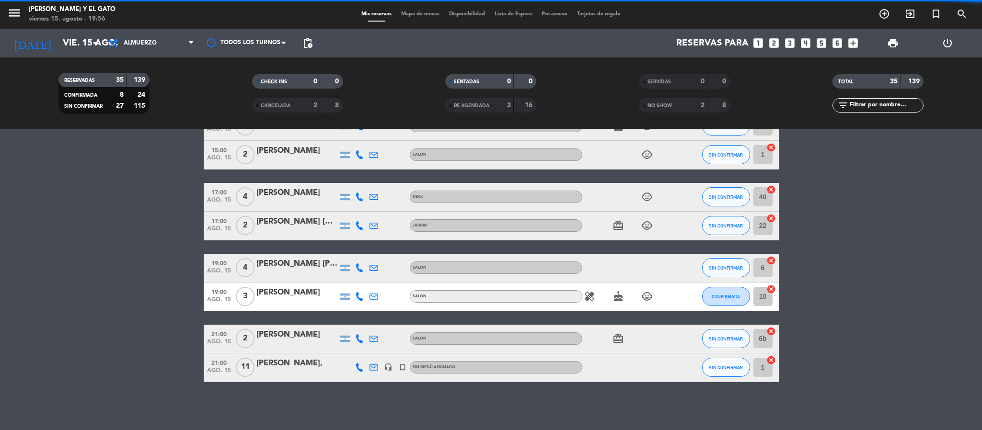
scroll to position [1179, 0]
click at [735, 195] on span "SIN CONFIRMAR" at bounding box center [726, 197] width 34 height 5
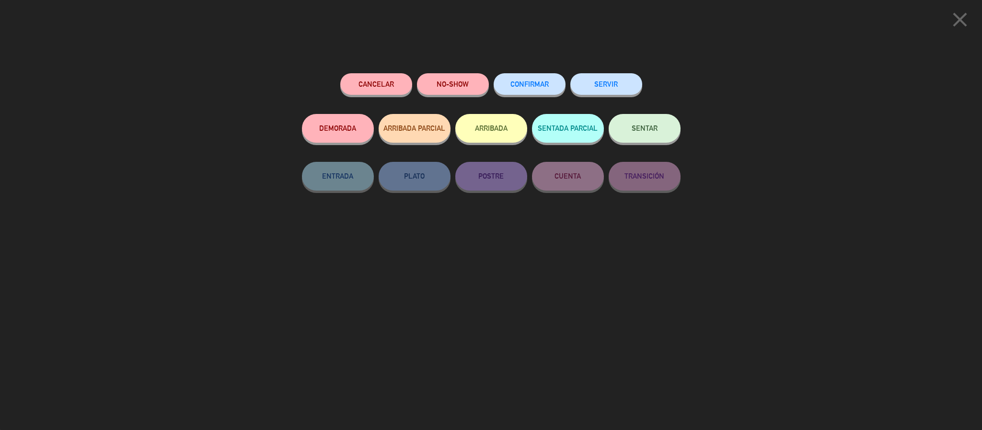
click at [472, 88] on button "NO-SHOW" at bounding box center [453, 84] width 72 height 22
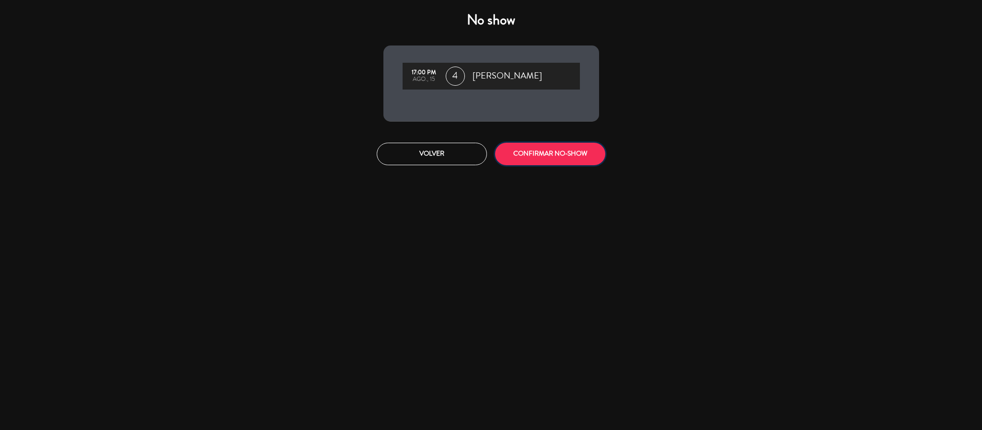
click at [582, 161] on button "CONFIRMAR NO-SHOW" at bounding box center [550, 154] width 110 height 23
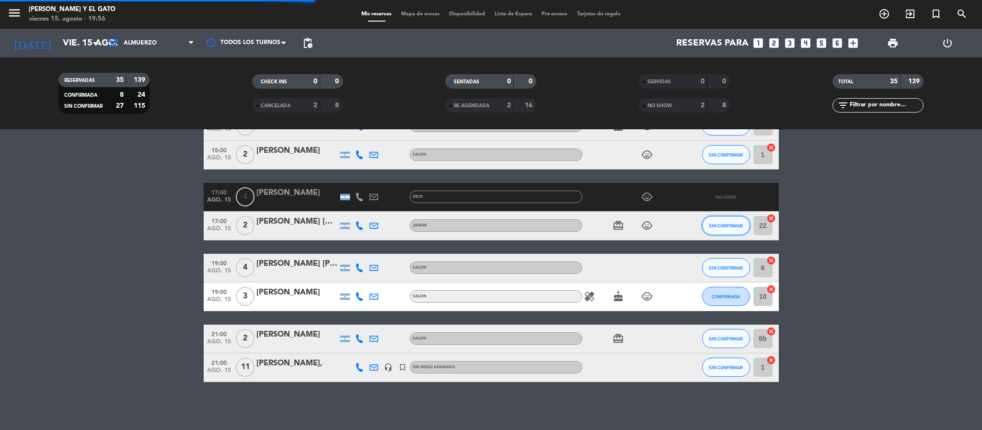
click at [727, 226] on span "SIN CONFIRMAR" at bounding box center [726, 225] width 34 height 5
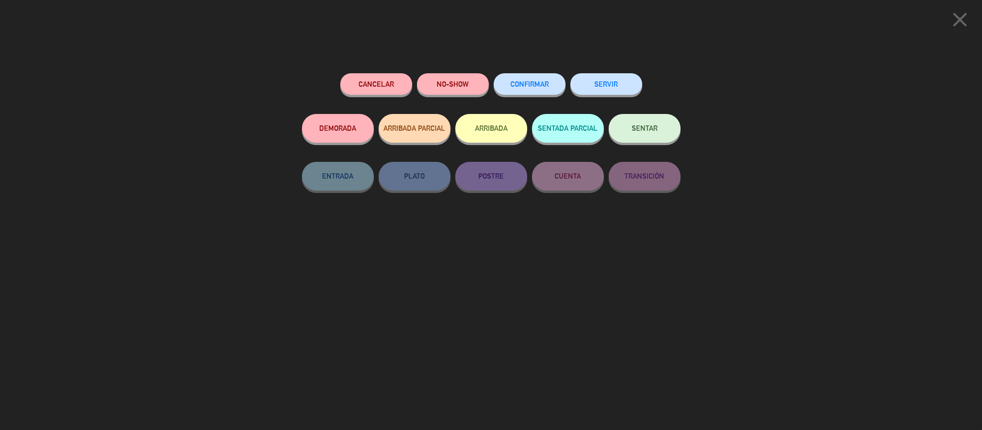
scroll to position [1150, 0]
click at [456, 85] on button "NO-SHOW" at bounding box center [453, 84] width 72 height 22
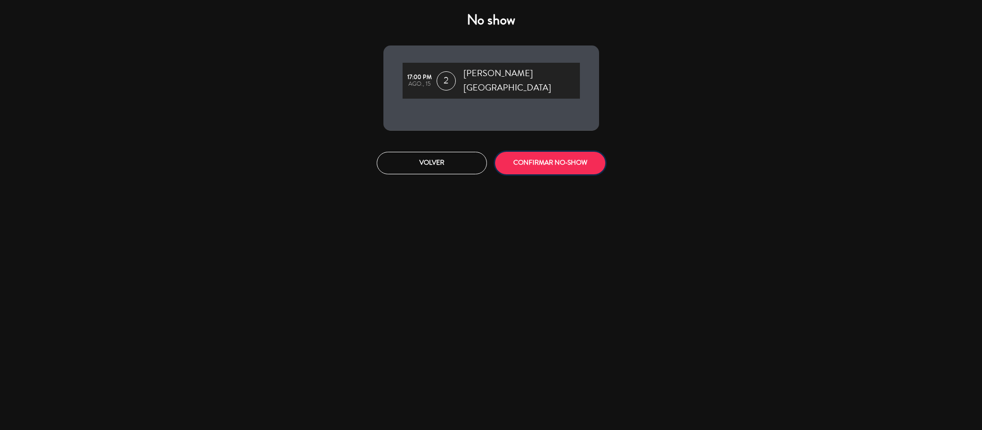
click at [530, 153] on button "CONFIRMAR NO-SHOW" at bounding box center [550, 163] width 110 height 23
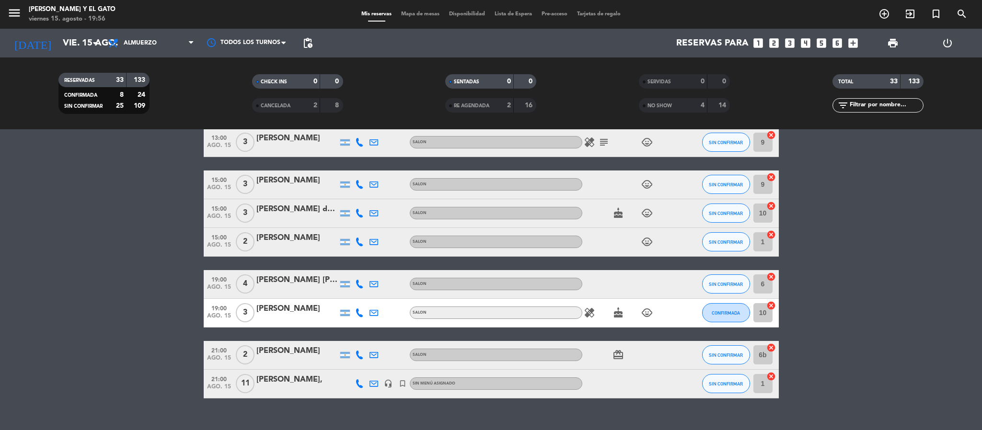
scroll to position [1108, 0]
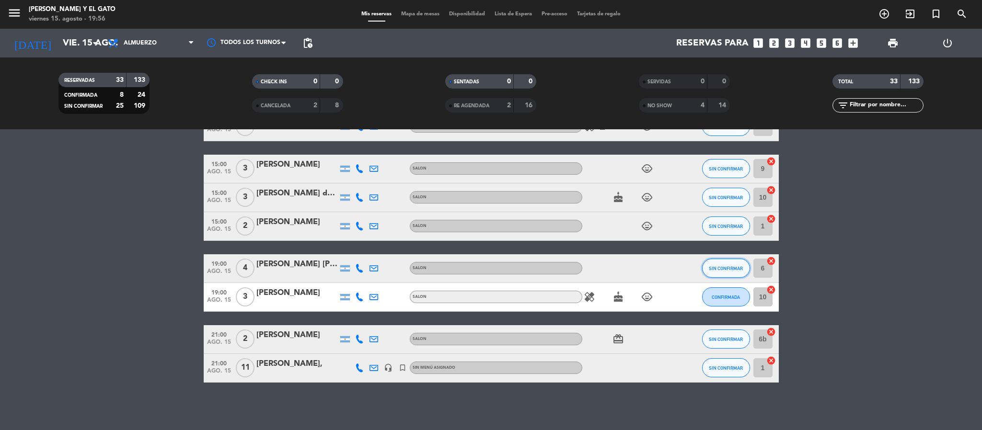
click at [732, 266] on span "SIN CONFIRMAR" at bounding box center [726, 268] width 34 height 5
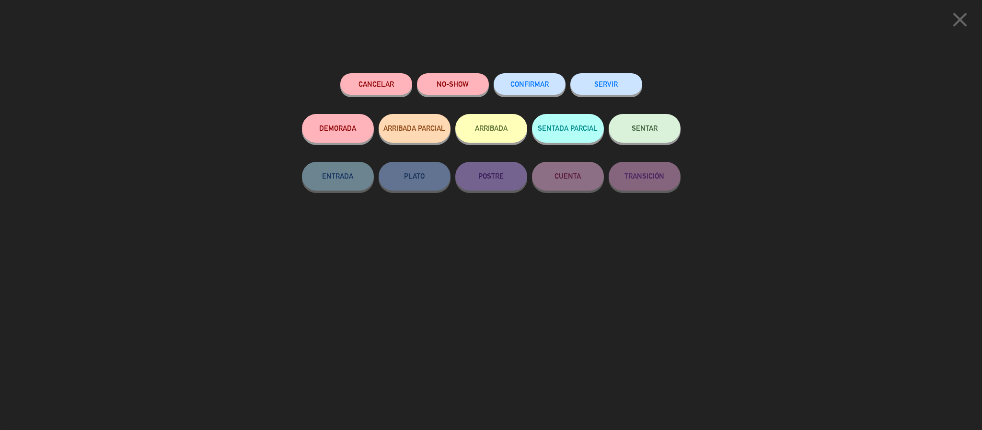
drag, startPoint x: 520, startPoint y: 134, endPoint x: 529, endPoint y: 141, distance: 11.2
click at [524, 136] on button "ARRIBADA" at bounding box center [491, 128] width 72 height 29
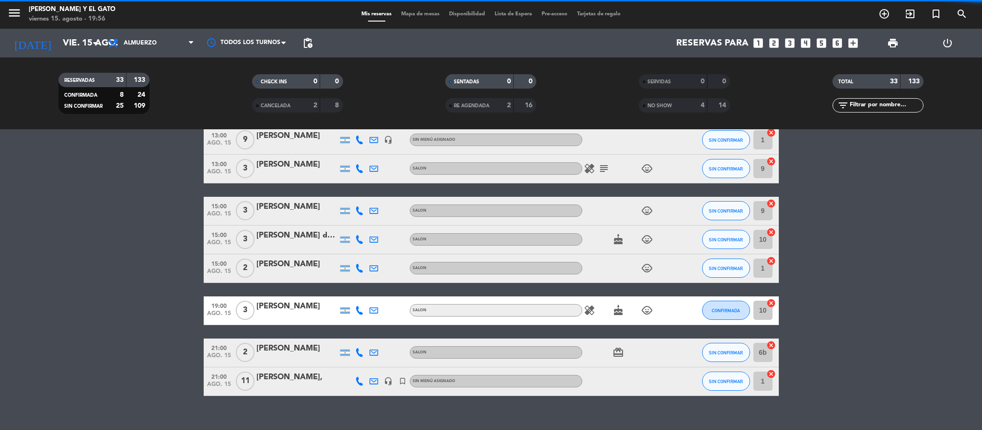
scroll to position [1121, 0]
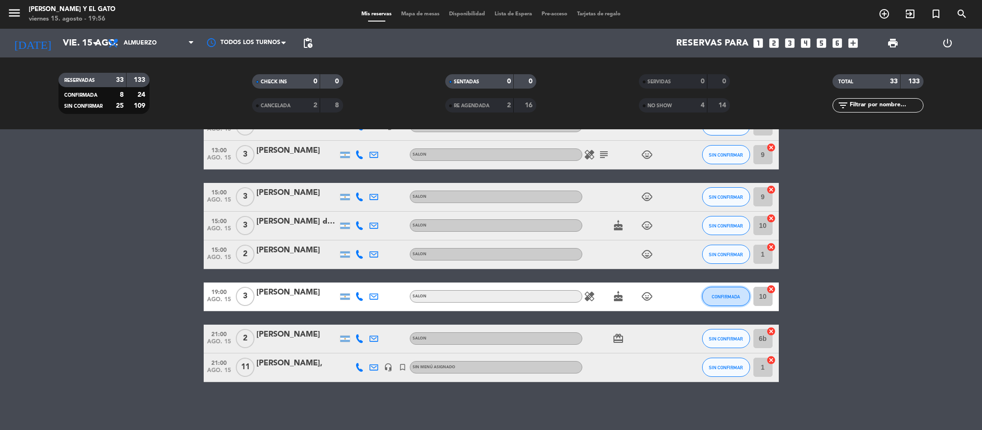
click at [713, 295] on span "CONFIRMADA" at bounding box center [726, 296] width 28 height 5
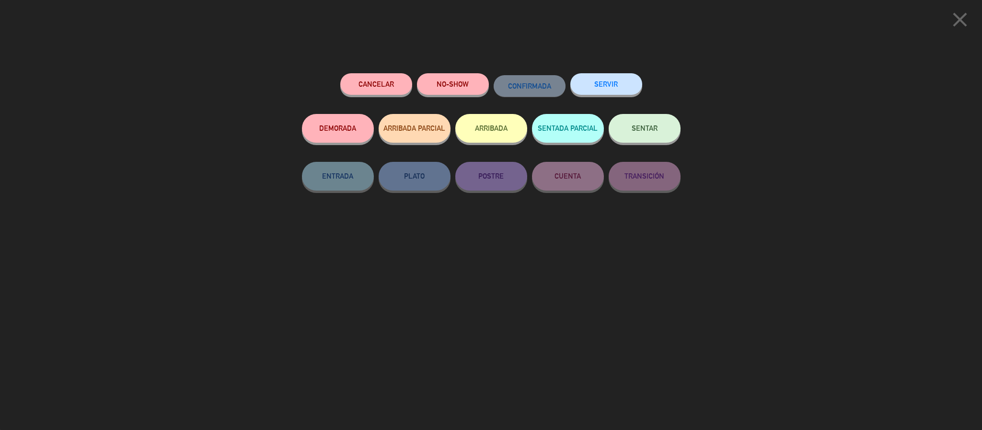
click at [476, 127] on button "ARRIBADA" at bounding box center [491, 128] width 72 height 29
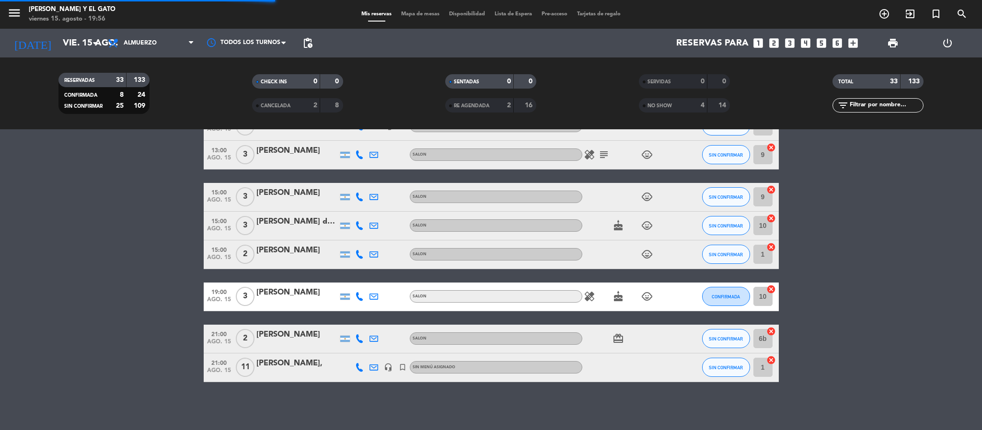
scroll to position [1134, 0]
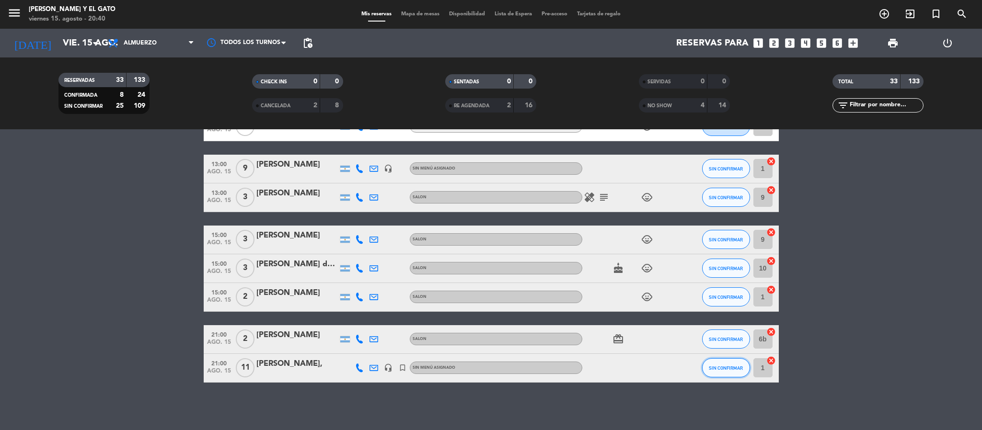
click at [709, 367] on span "SIN CONFIRMAR" at bounding box center [726, 368] width 34 height 5
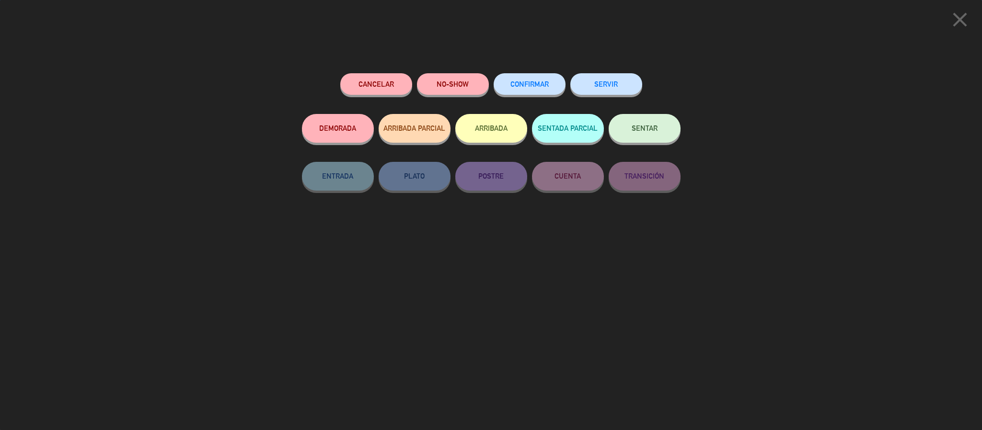
click at [489, 140] on button "ARRIBADA" at bounding box center [491, 128] width 72 height 29
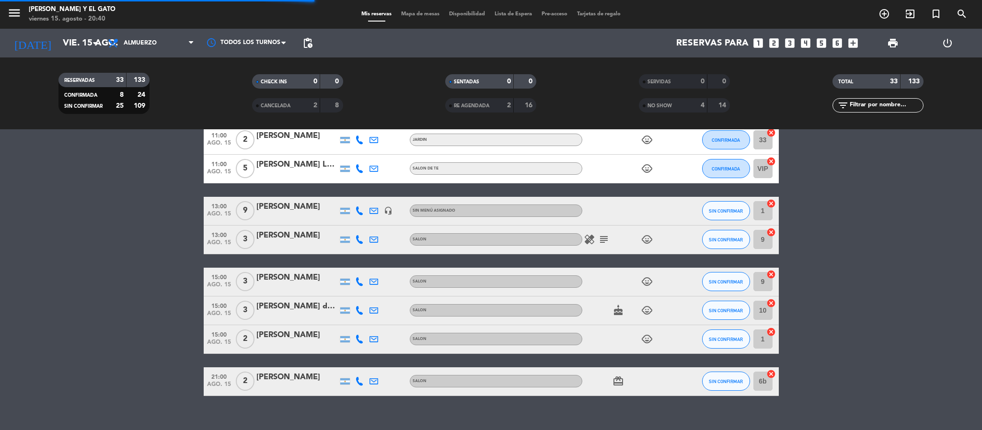
scroll to position [1148, 0]
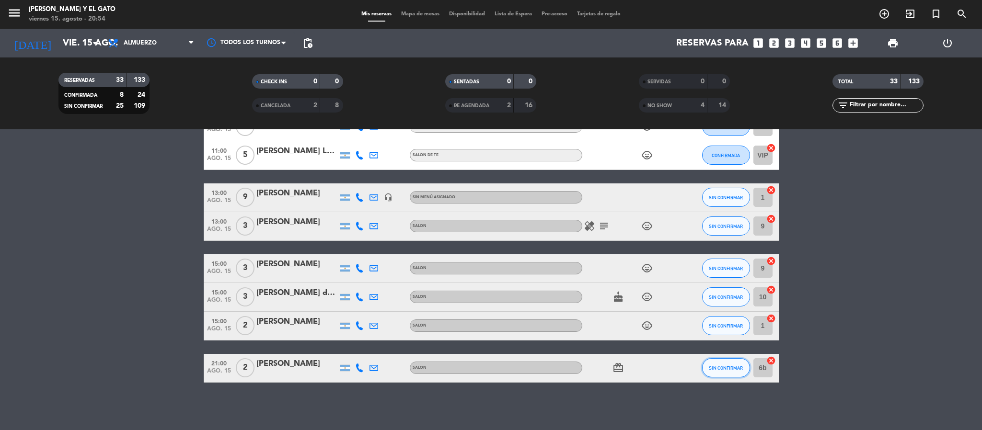
click at [725, 366] on span "SIN CONFIRMAR" at bounding box center [726, 368] width 34 height 5
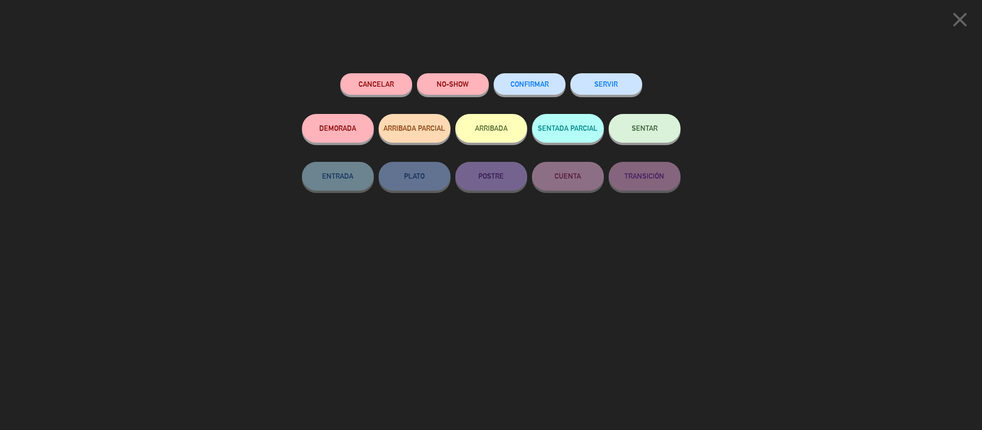
drag, startPoint x: 479, startPoint y: 135, endPoint x: 491, endPoint y: 147, distance: 16.6
click at [480, 136] on button "ARRIBADA" at bounding box center [491, 128] width 72 height 29
